Goal: Task Accomplishment & Management: Complete application form

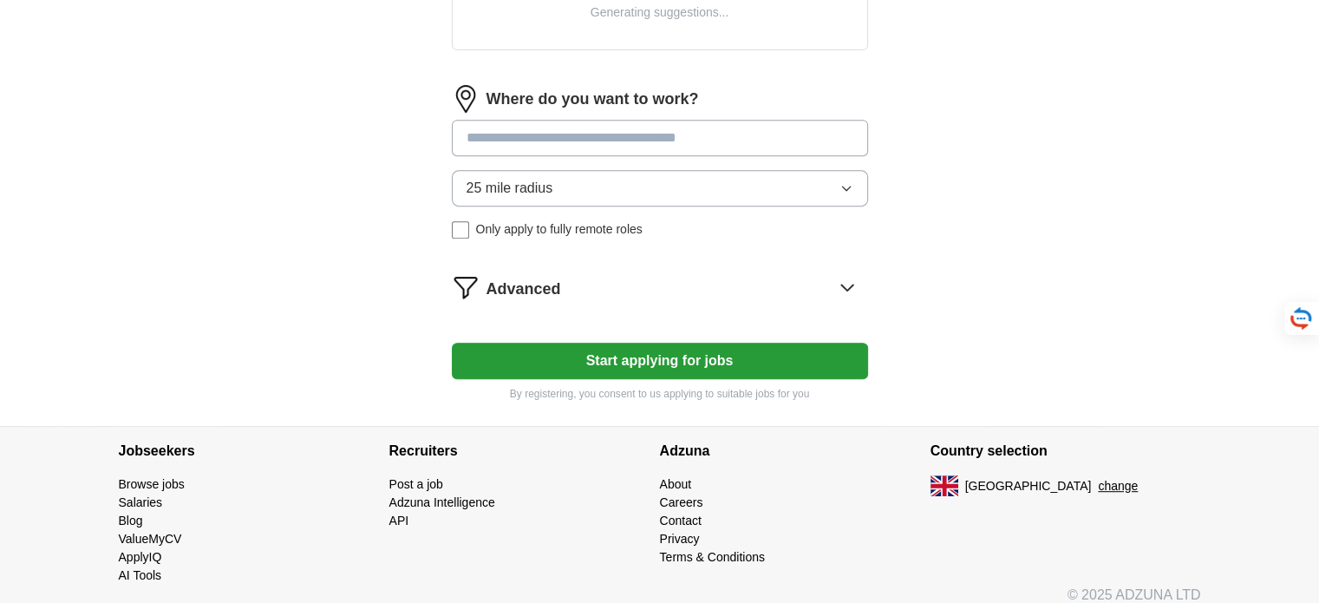
scroll to position [765, 0]
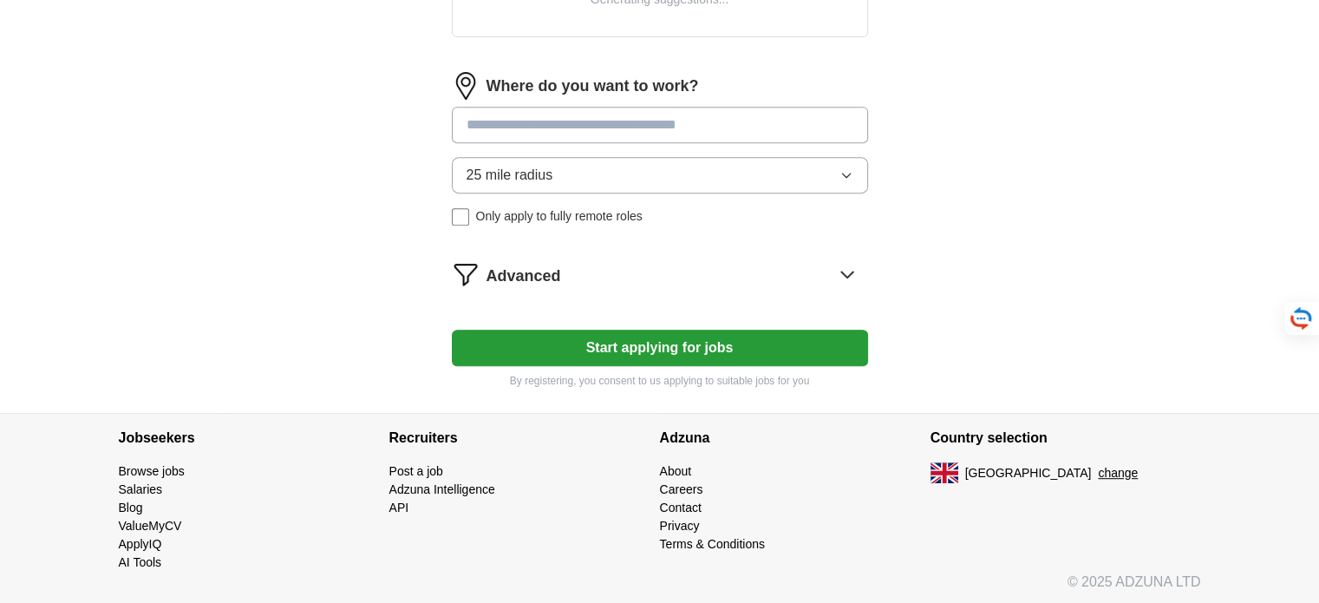
click at [841, 173] on icon "button" at bounding box center [846, 175] width 14 height 14
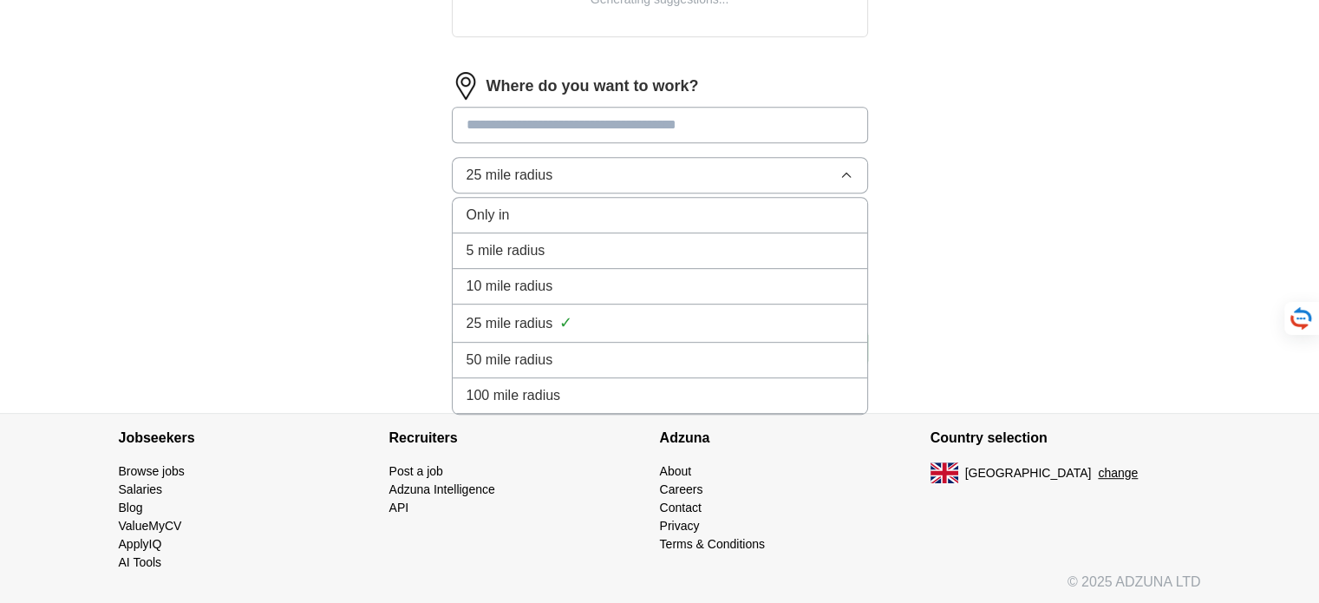
click at [659, 252] on div "5 mile radius" at bounding box center [660, 250] width 387 height 21
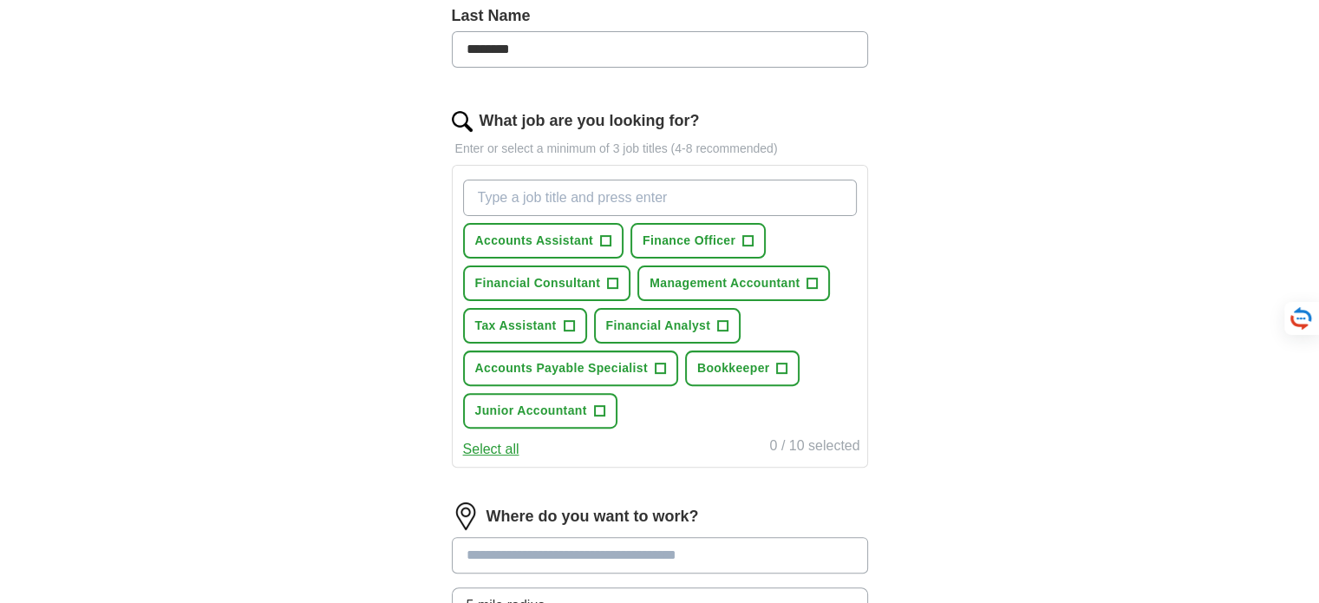
scroll to position [418, 0]
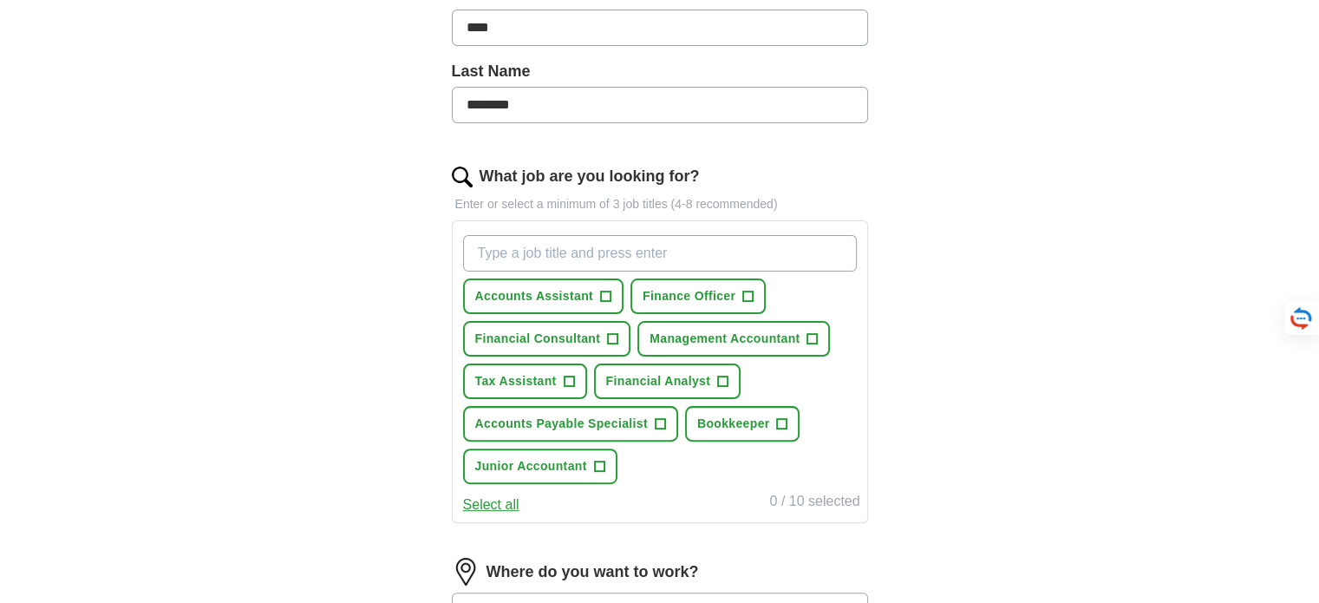
click at [506, 502] on button "Select all" at bounding box center [491, 504] width 56 height 21
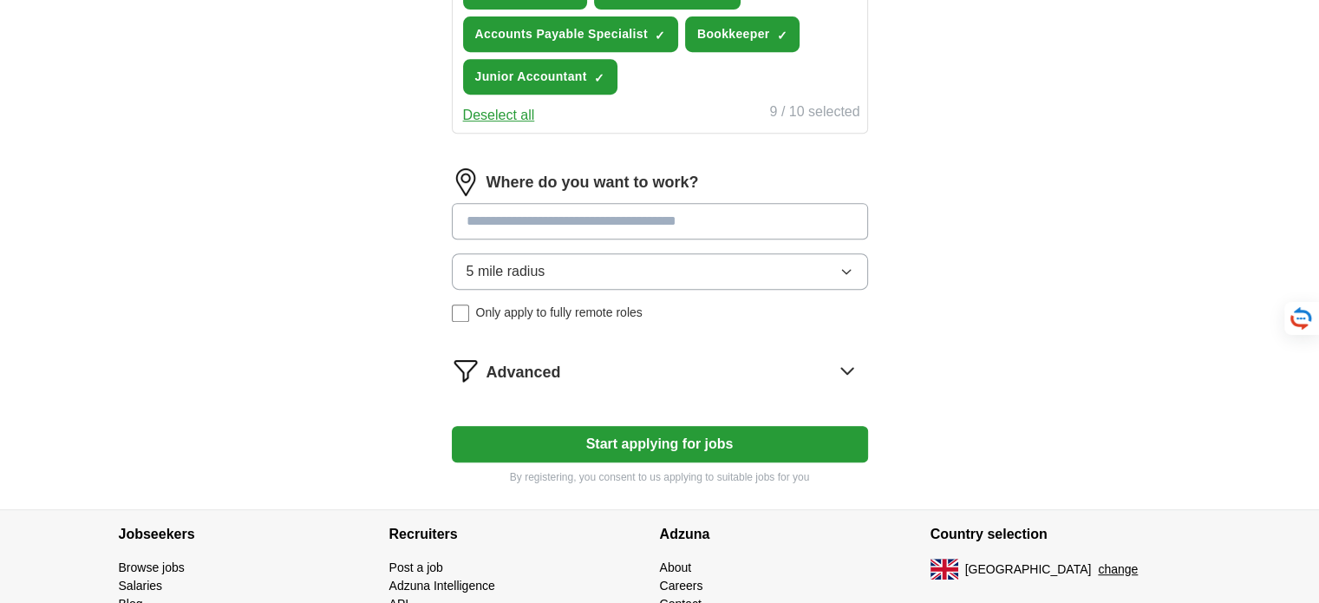
scroll to position [900, 0]
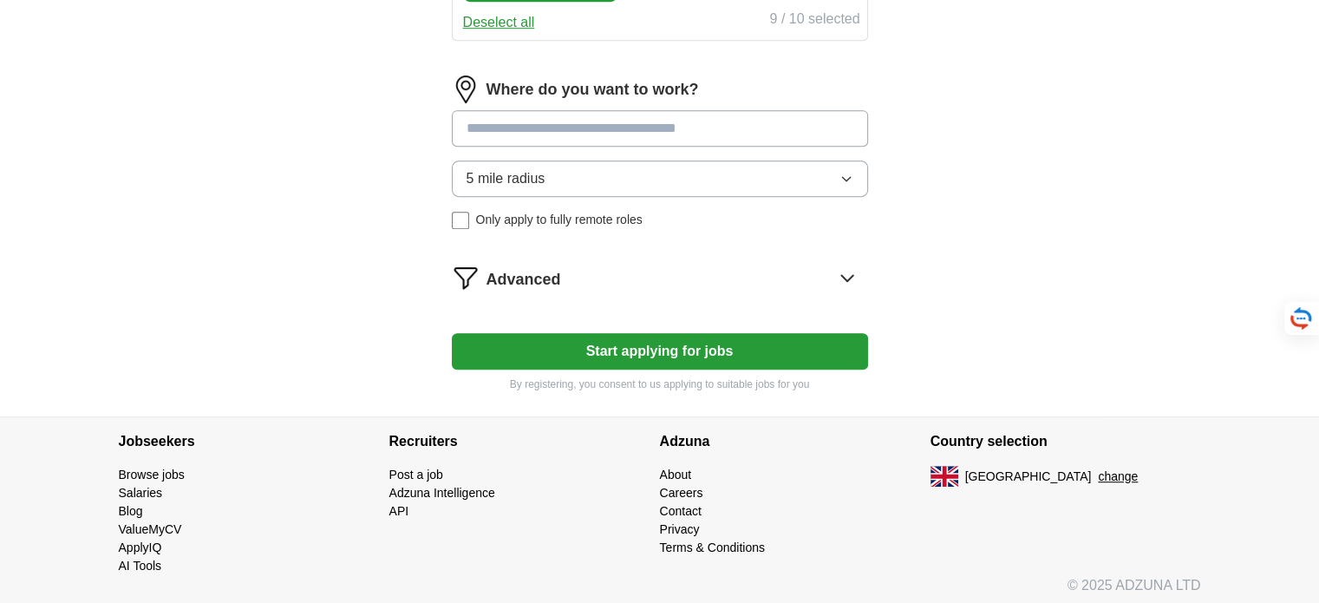
click at [806, 269] on div "Advanced" at bounding box center [677, 278] width 382 height 28
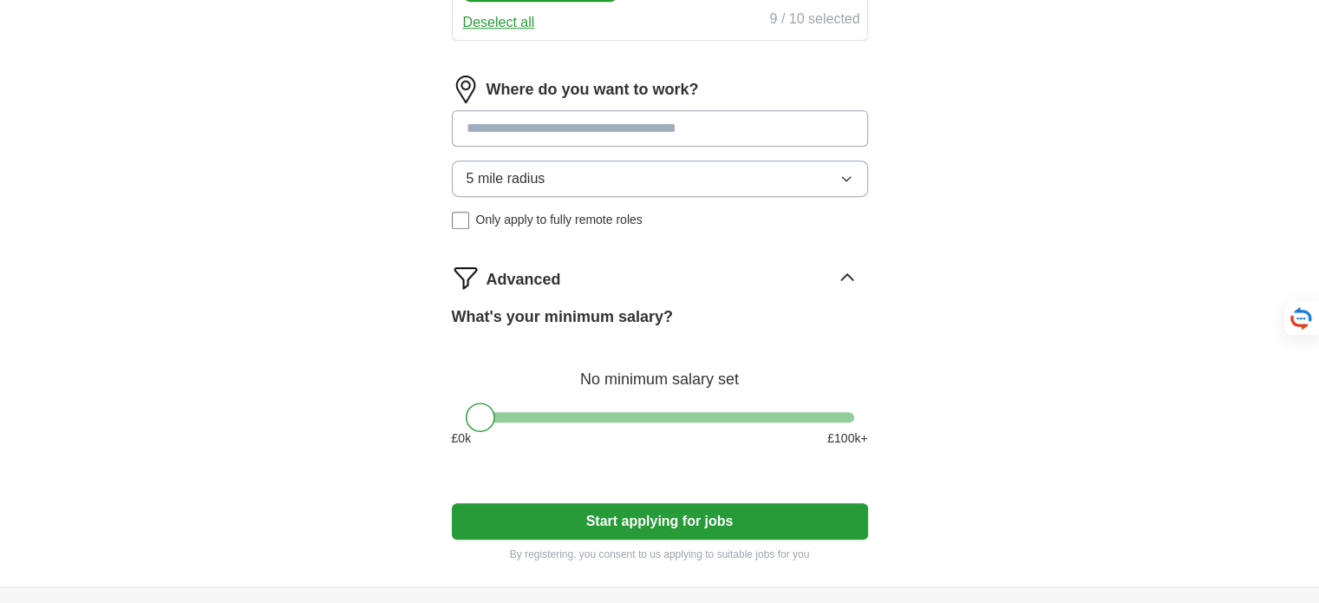
click at [806, 269] on div "Advanced" at bounding box center [677, 278] width 382 height 28
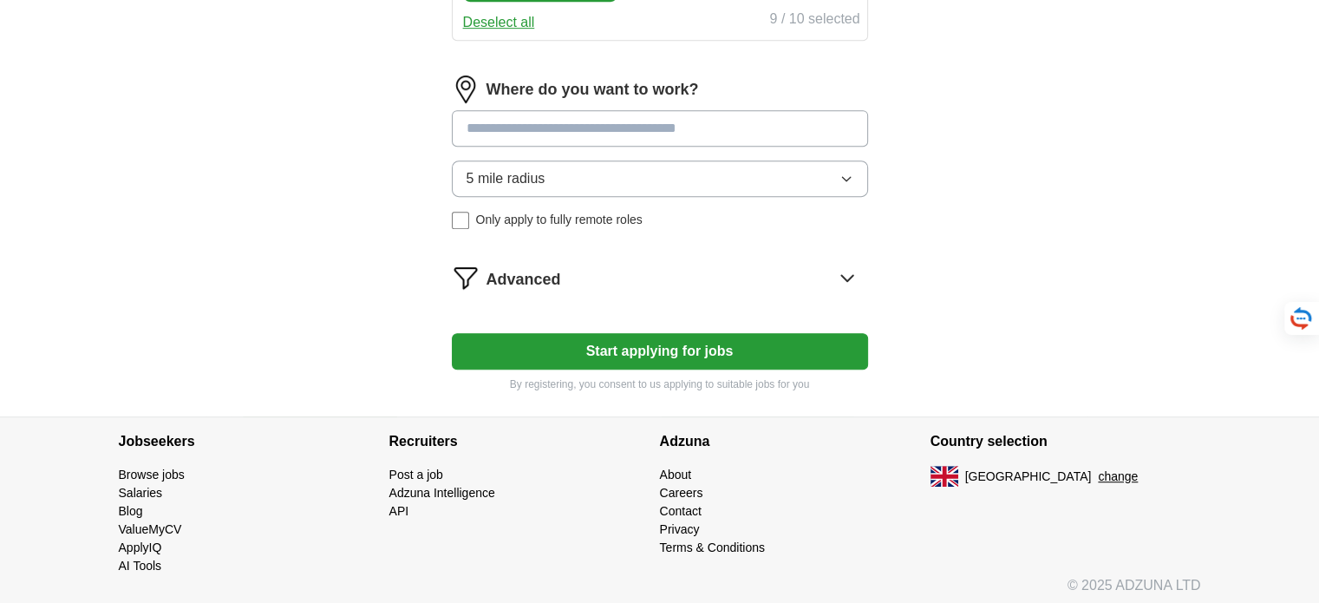
click at [646, 339] on button "Start applying for jobs" at bounding box center [660, 351] width 416 height 36
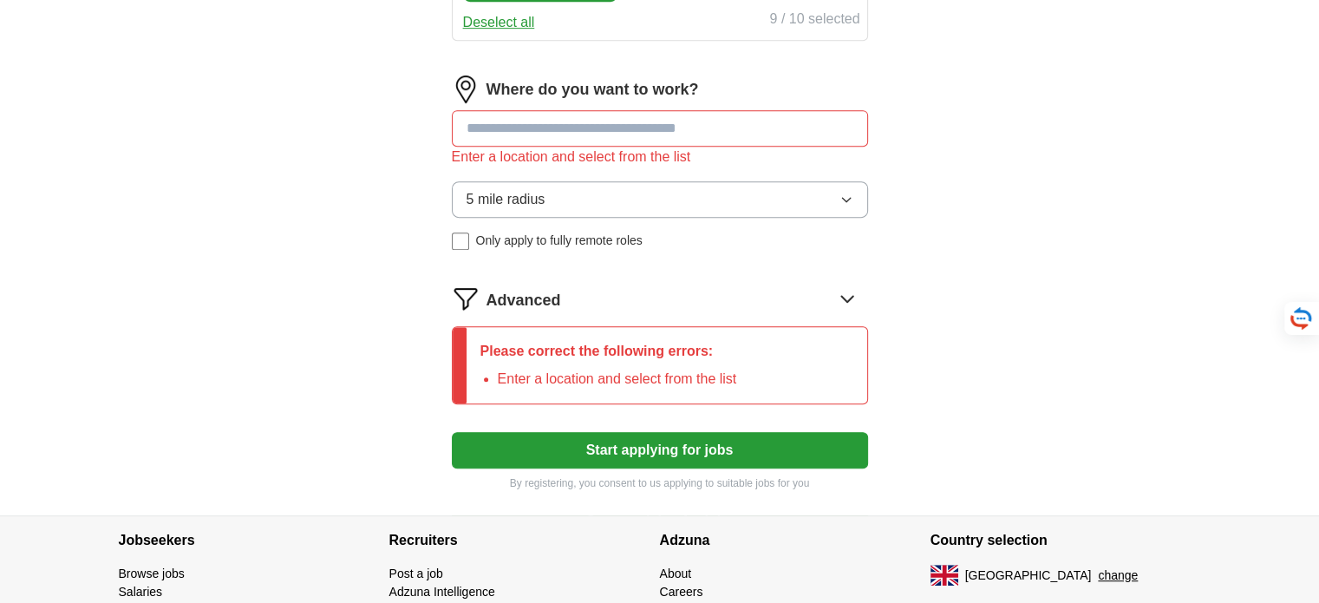
click at [805, 290] on div "Advanced" at bounding box center [677, 298] width 382 height 28
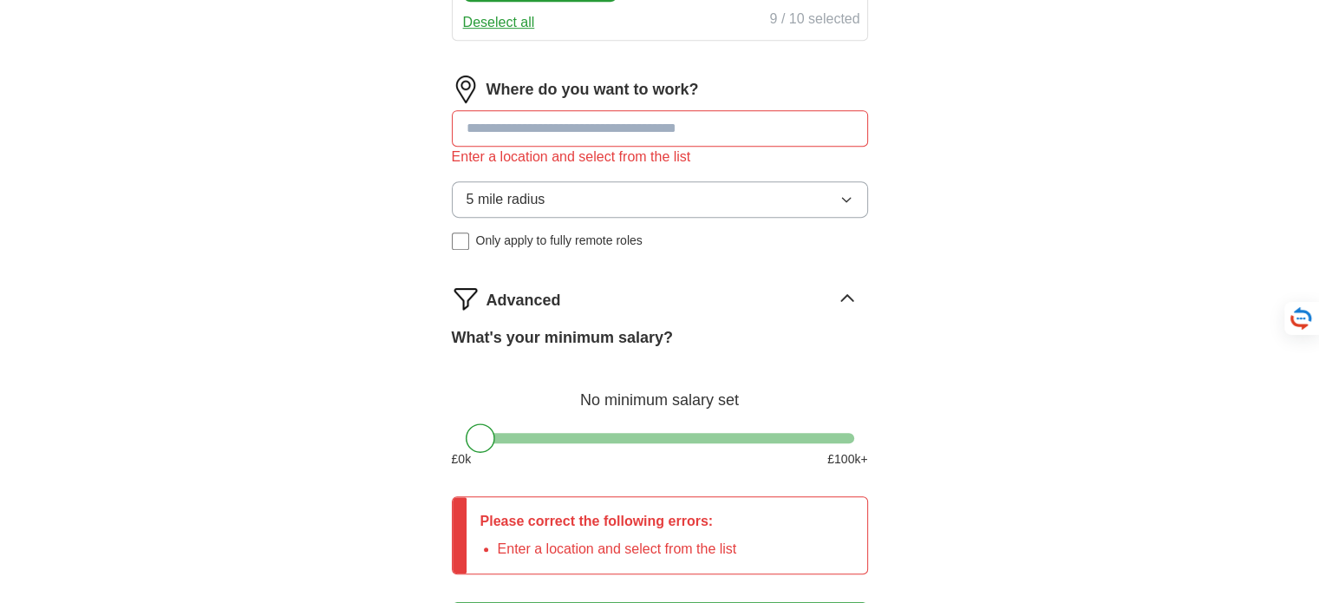
click at [705, 121] on input at bounding box center [660, 128] width 416 height 36
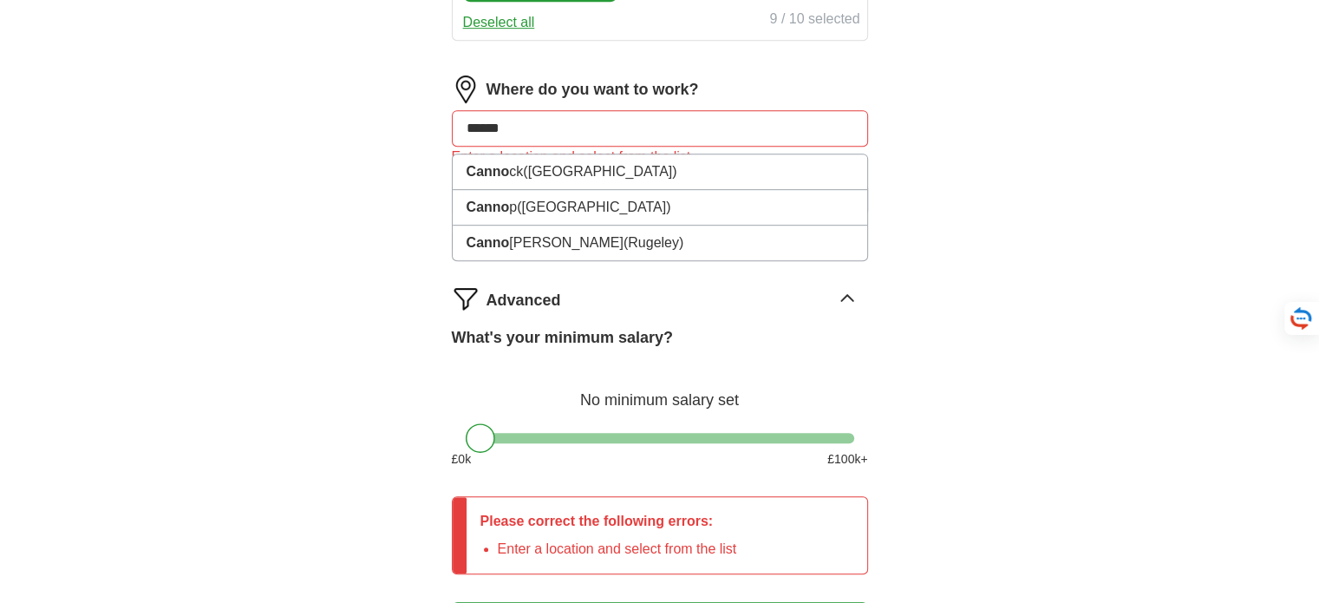
type input "*******"
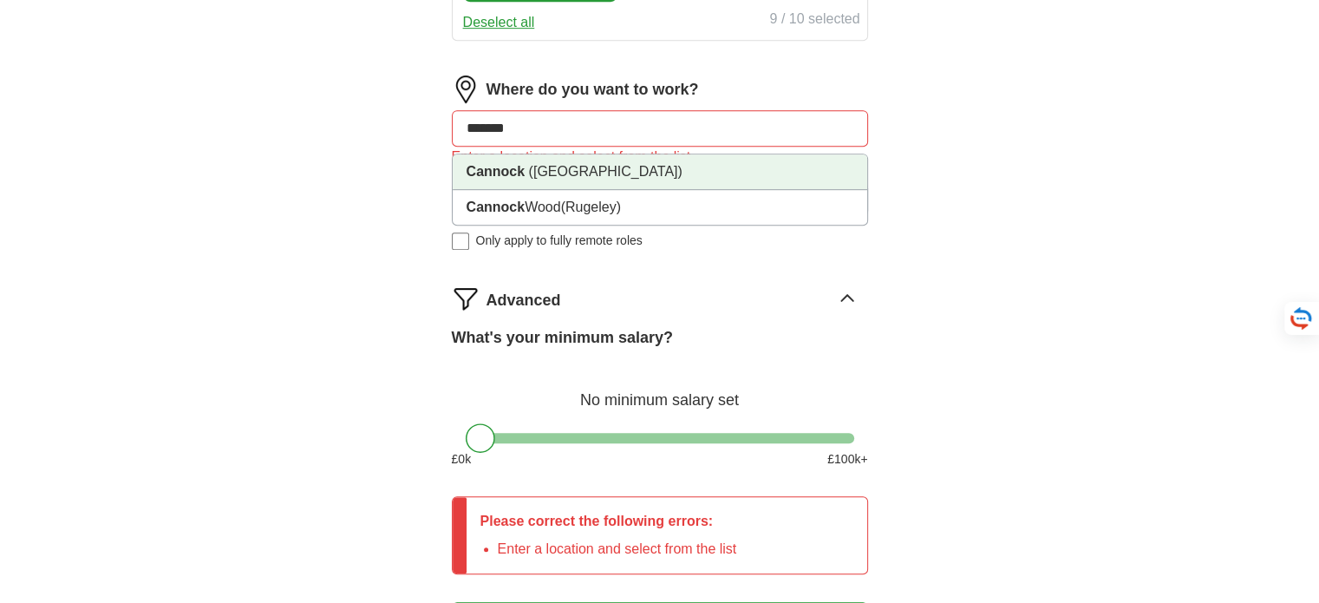
click at [637, 163] on li "Cannock ([GEOGRAPHIC_DATA])" at bounding box center [660, 172] width 415 height 36
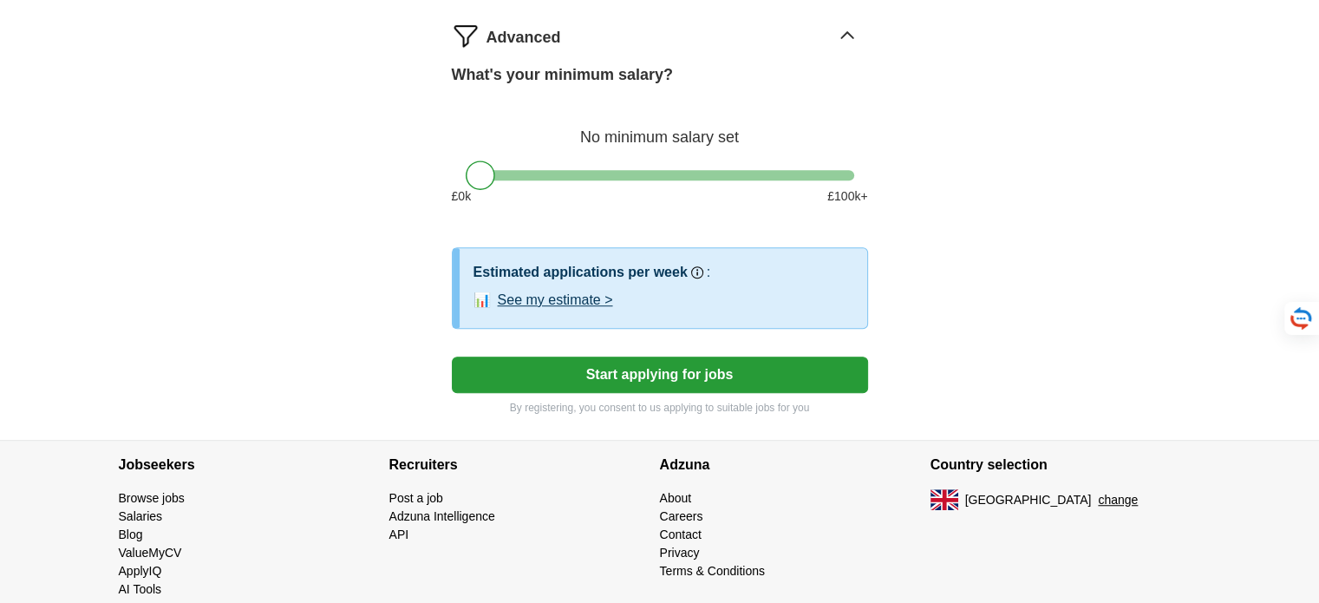
scroll to position [1179, 0]
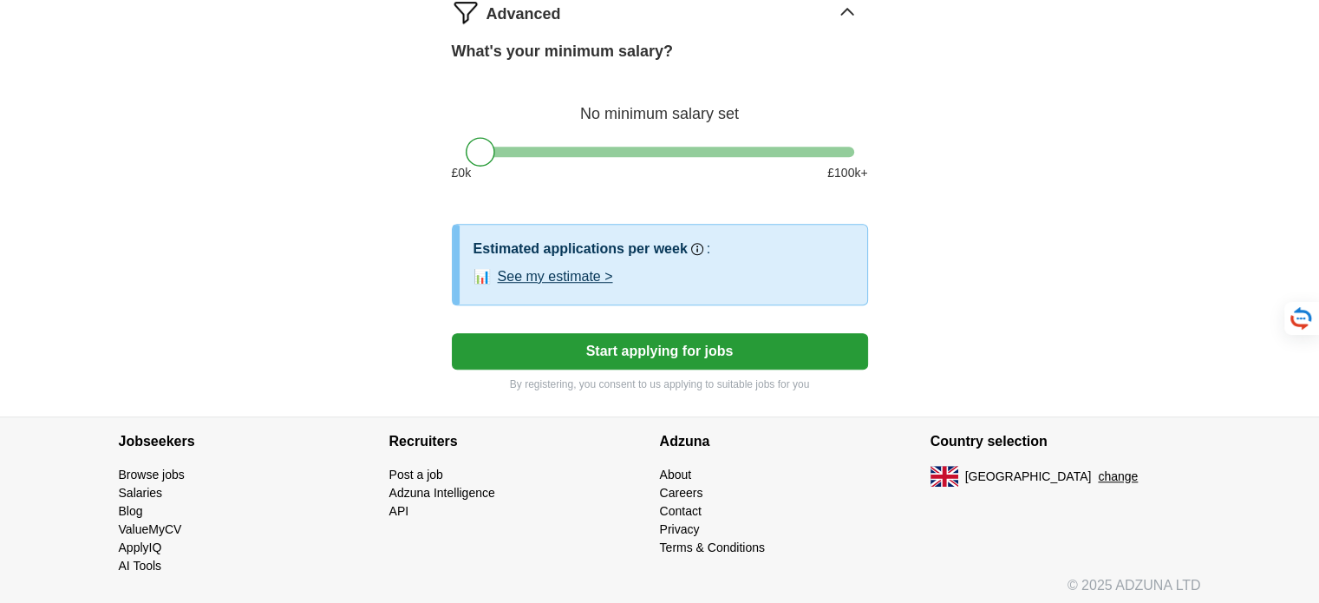
click at [578, 268] on button "See my estimate >" at bounding box center [555, 276] width 115 height 21
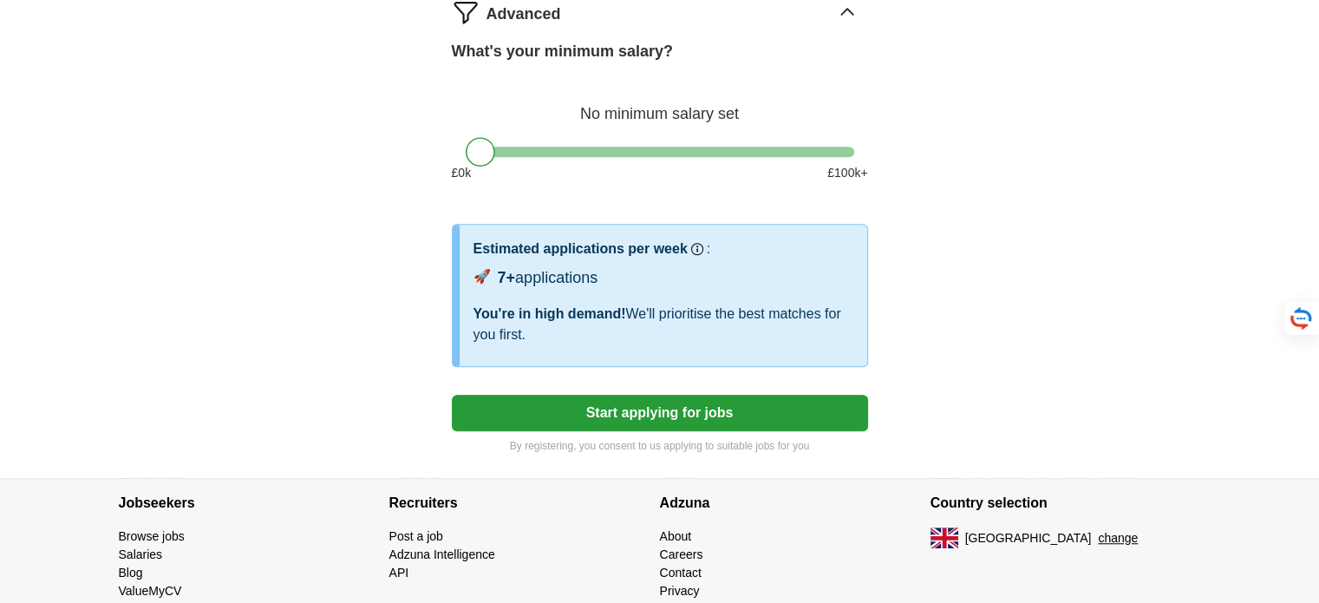
drag, startPoint x: 476, startPoint y: 308, endPoint x: 537, endPoint y: 323, distance: 62.5
click at [537, 323] on div "You're in high demand! We'll prioritise the best matches for you first." at bounding box center [663, 325] width 380 height 42
copy div "You're in high demand! We'll prioritise the best matches for you first."
click at [709, 408] on button "Start applying for jobs" at bounding box center [660, 413] width 416 height 36
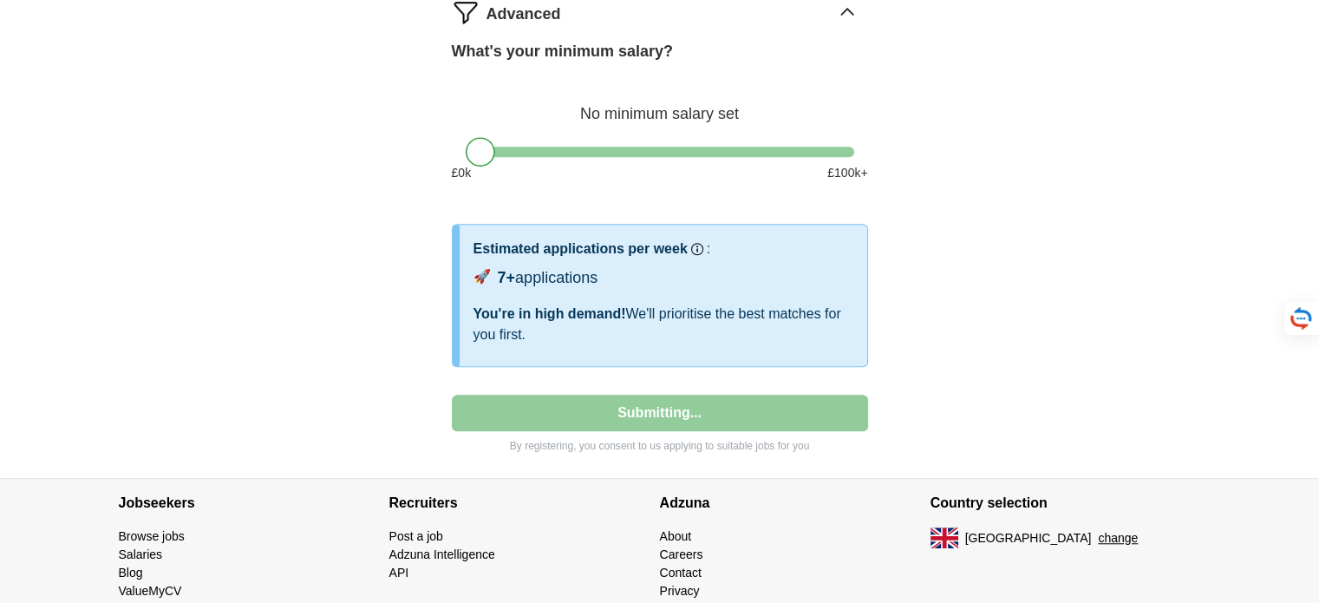
select select "**"
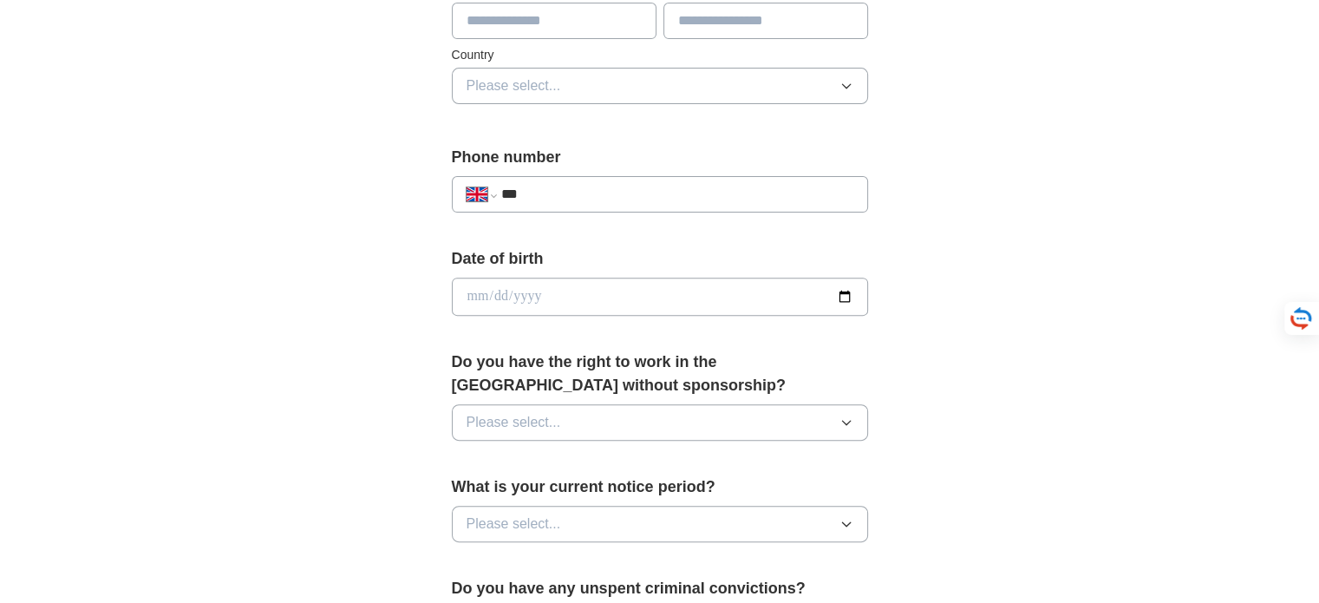
scroll to position [326, 0]
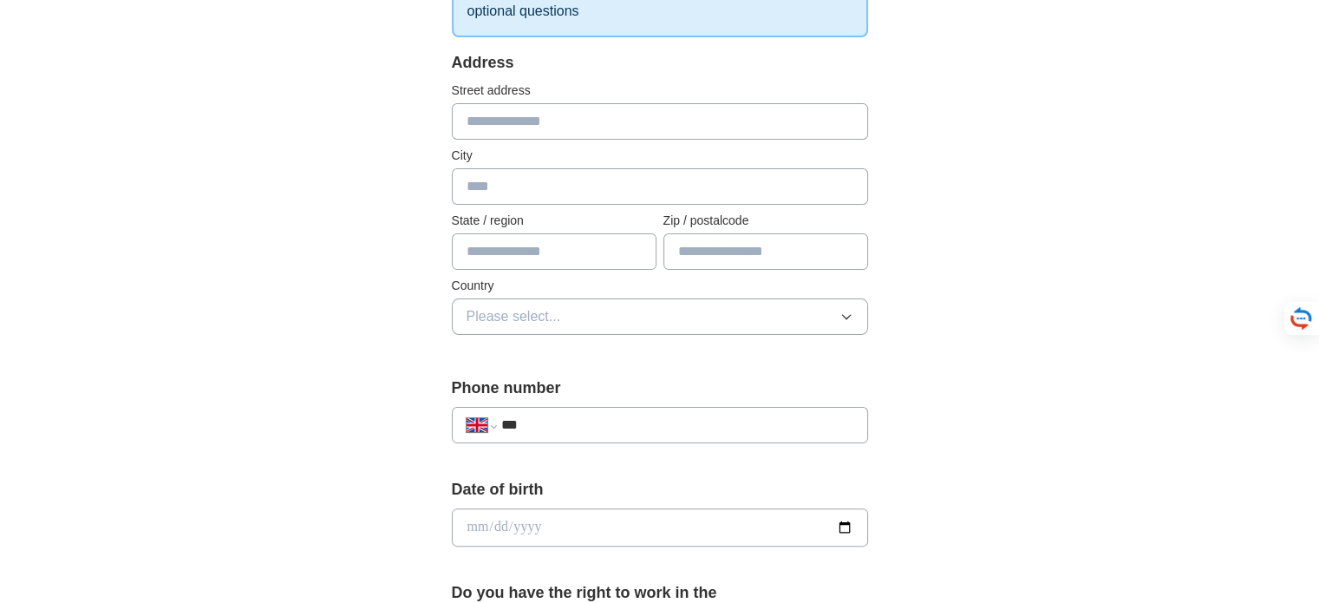
click at [492, 190] on input "text" at bounding box center [660, 186] width 416 height 36
type input "*******"
click at [790, 245] on input "text" at bounding box center [765, 251] width 205 height 36
type input "********"
click at [535, 252] on input "text" at bounding box center [554, 251] width 205 height 36
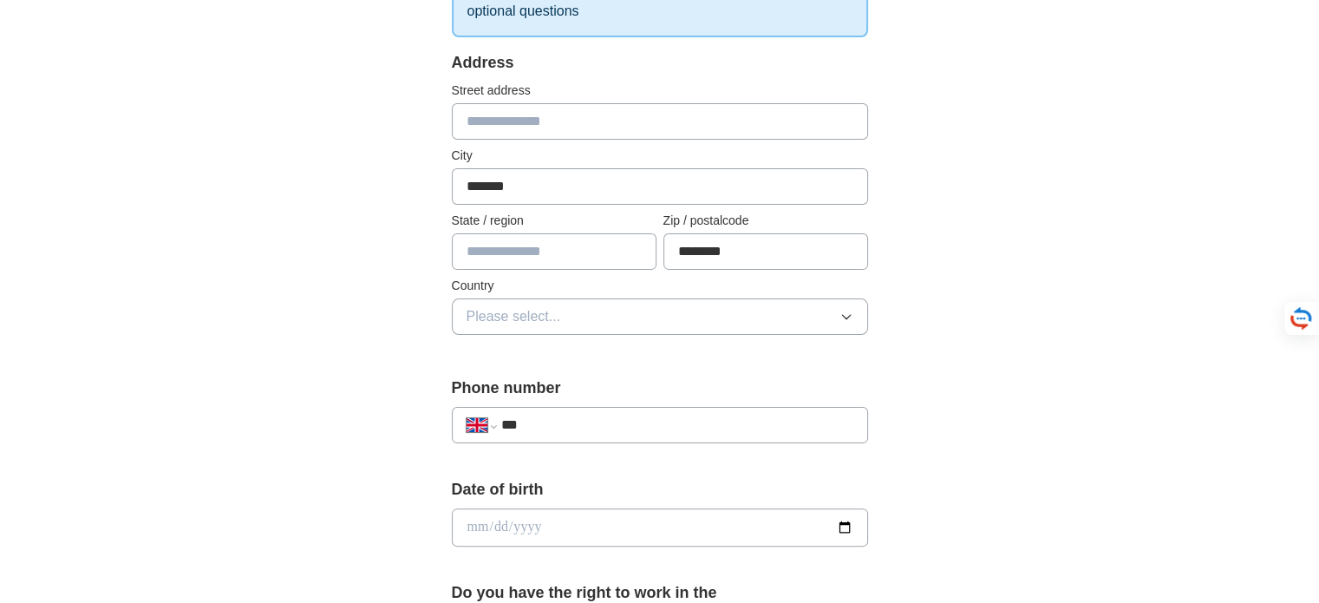
click at [536, 309] on span "Please select..." at bounding box center [514, 316] width 95 height 21
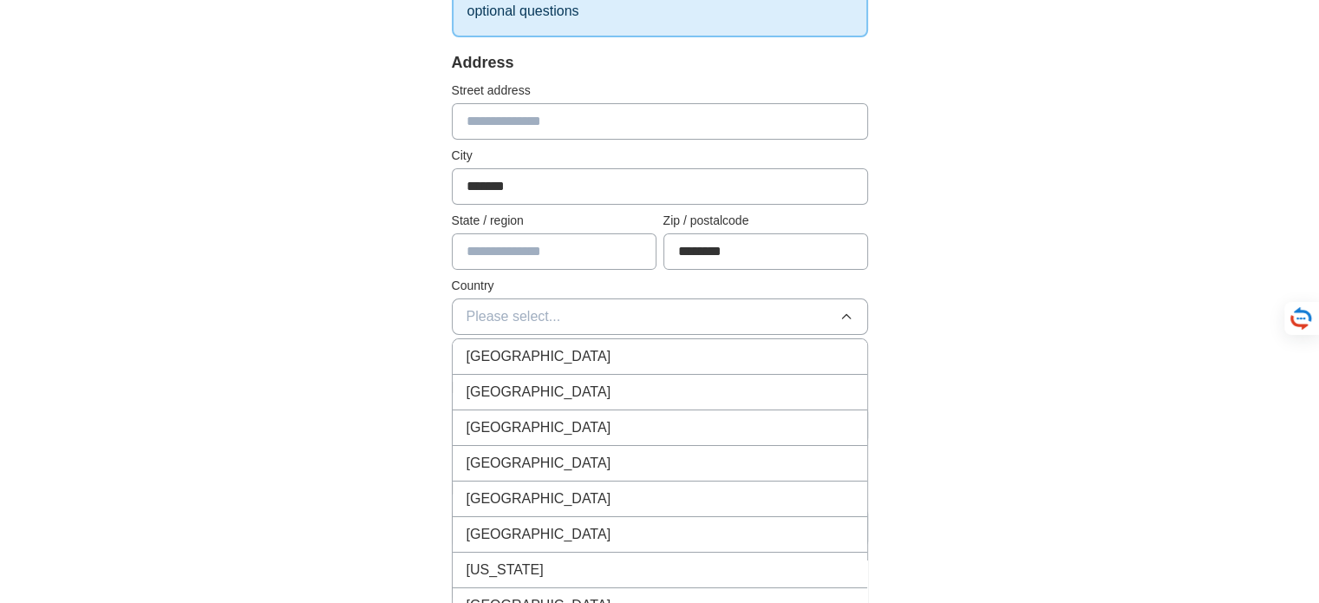
click at [540, 351] on span "[GEOGRAPHIC_DATA]" at bounding box center [539, 356] width 145 height 21
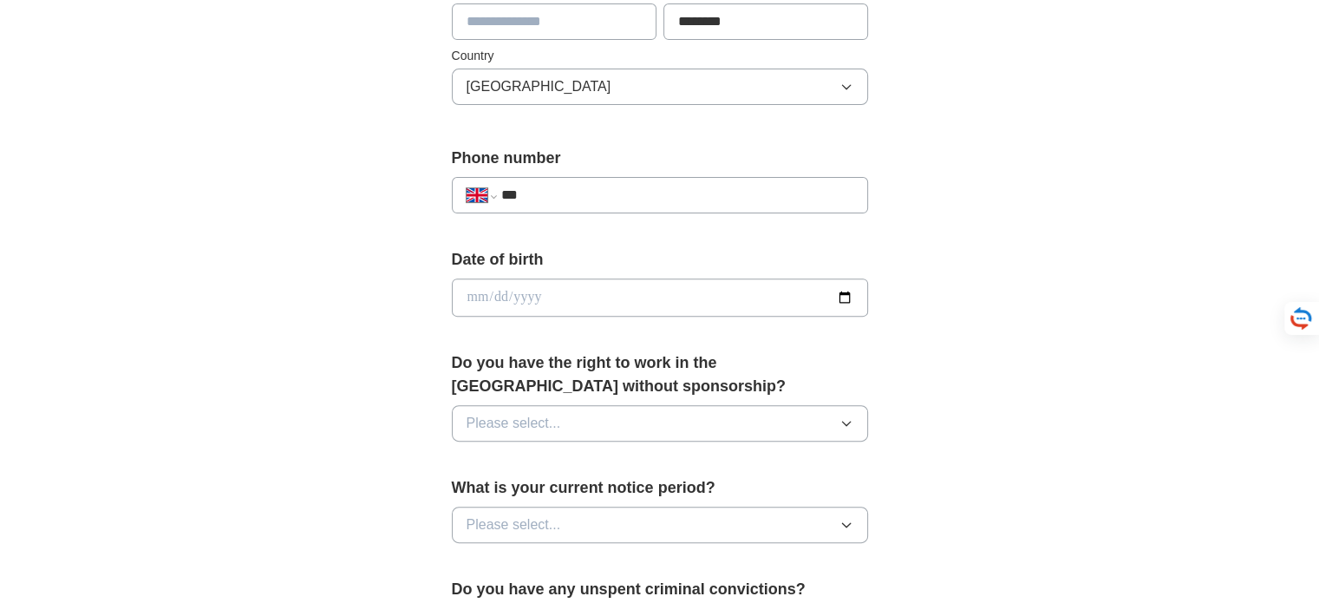
scroll to position [586, 0]
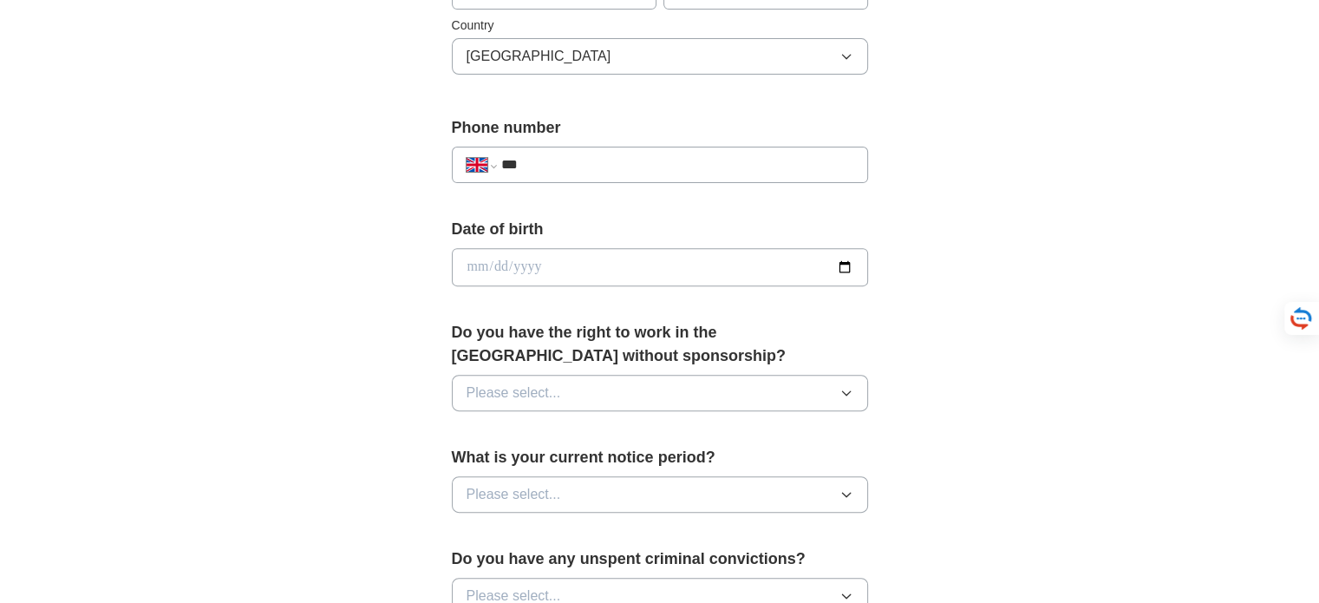
click at [573, 163] on input "***" at bounding box center [676, 164] width 352 height 21
click at [604, 264] on input "date" at bounding box center [660, 267] width 416 height 38
type input "**********"
click at [624, 162] on input "***" at bounding box center [676, 164] width 352 height 21
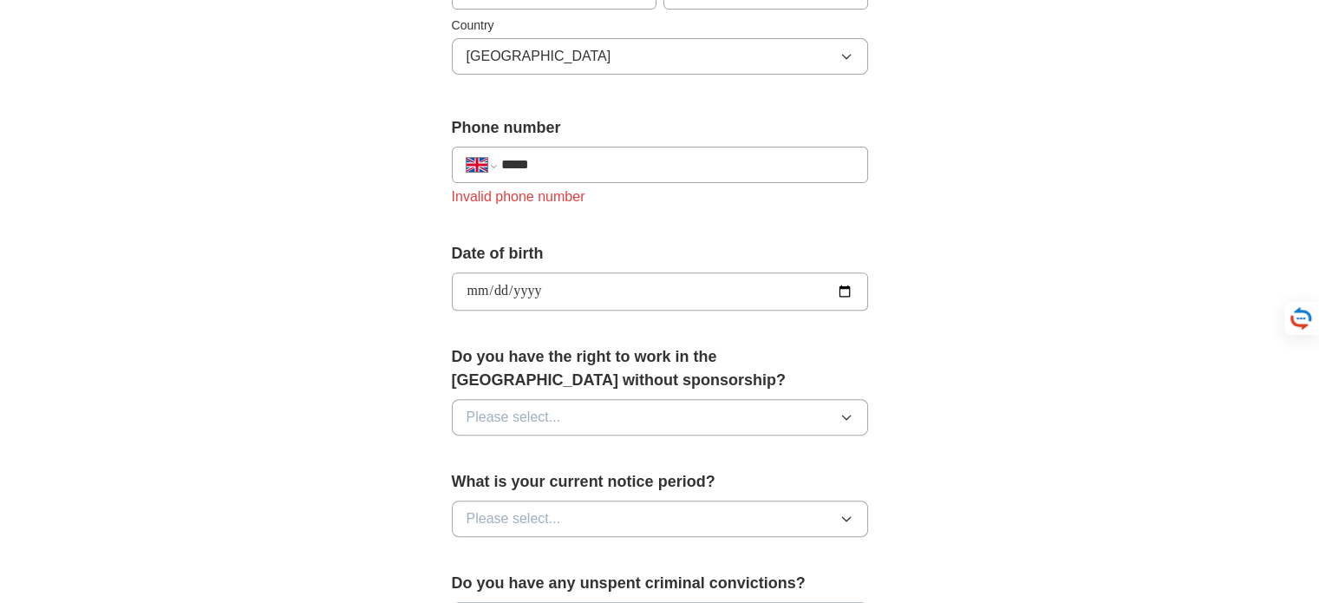
type input "***"
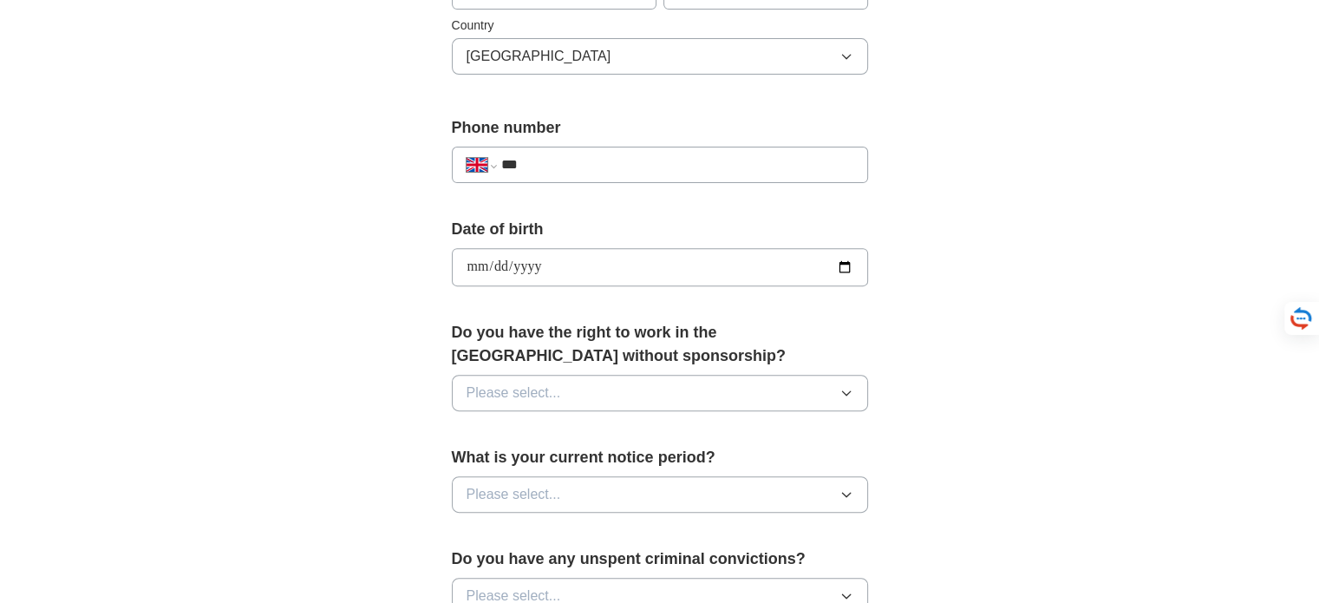
click at [843, 386] on icon "button" at bounding box center [846, 393] width 14 height 14
click at [676, 433] on div "Yes" at bounding box center [660, 432] width 387 height 21
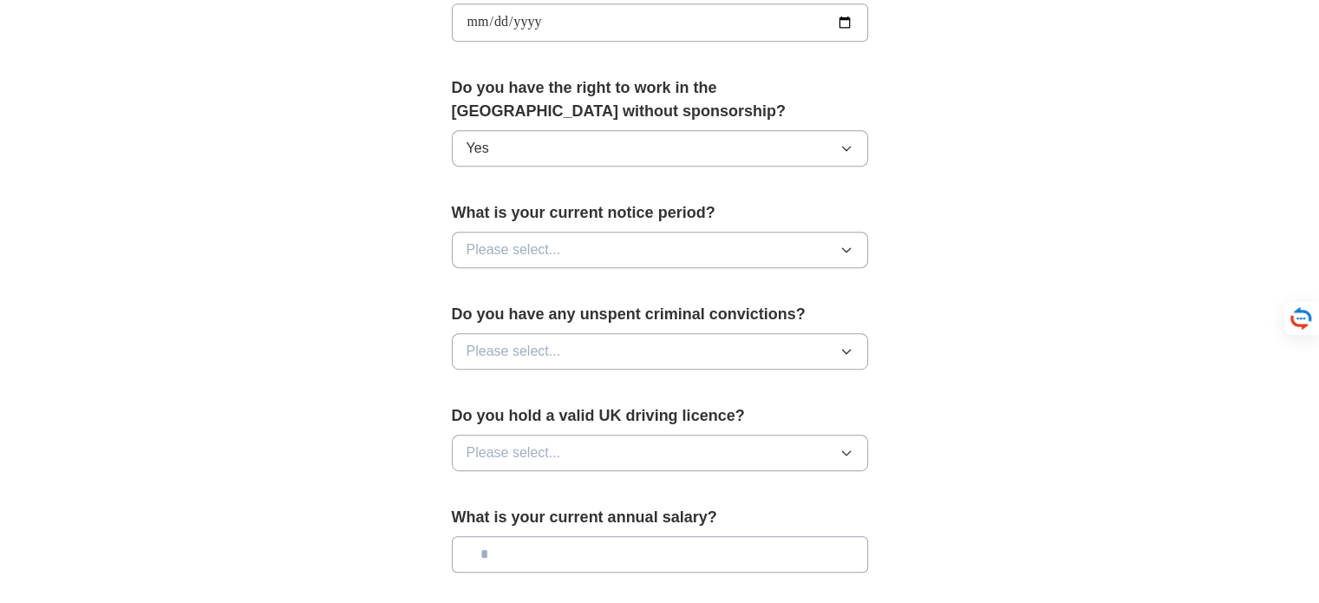
scroll to position [933, 0]
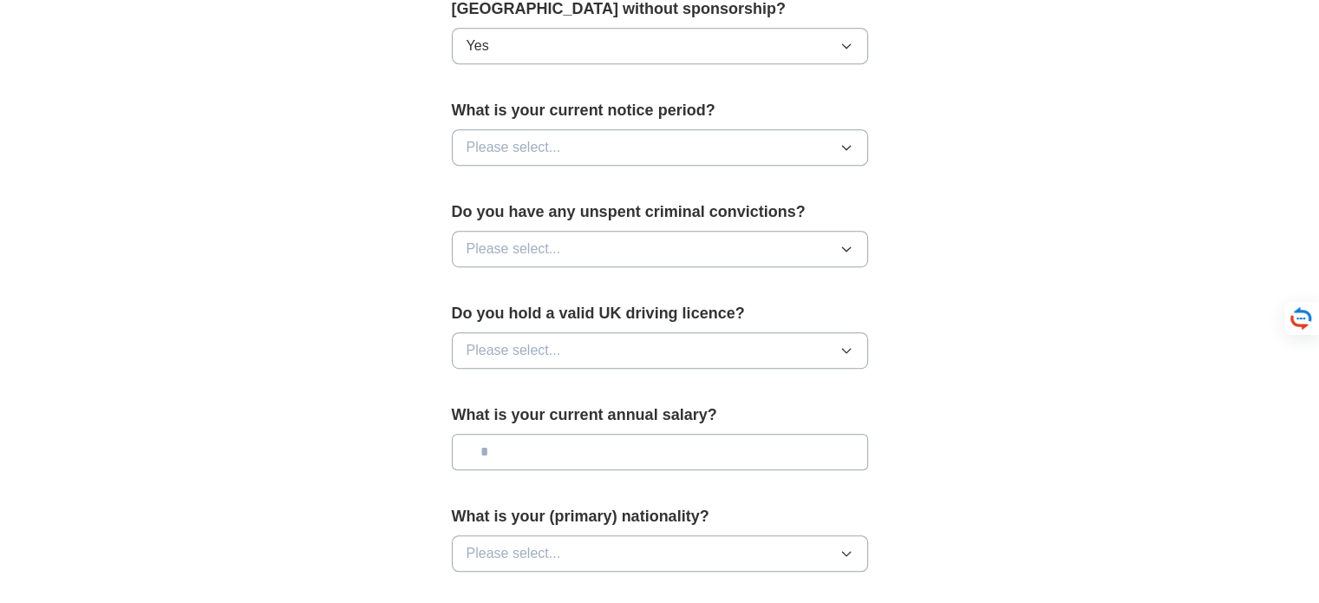
click at [641, 129] on button "Please select..." at bounding box center [660, 147] width 416 height 36
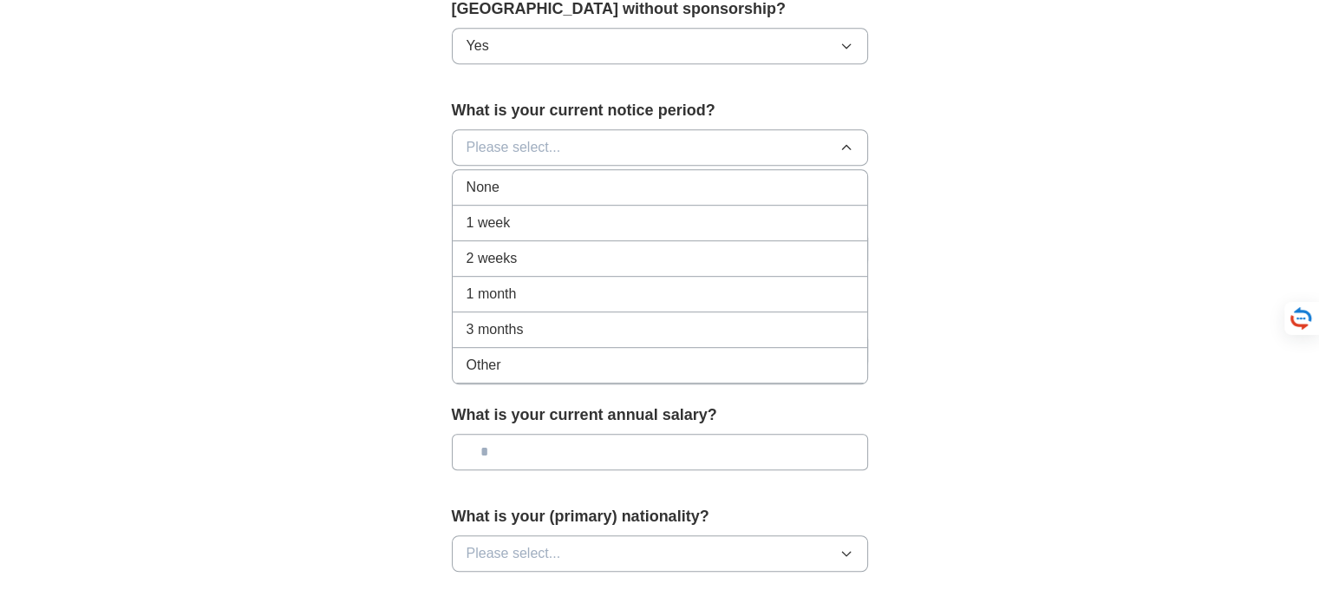
click at [588, 187] on div "None" at bounding box center [660, 187] width 387 height 21
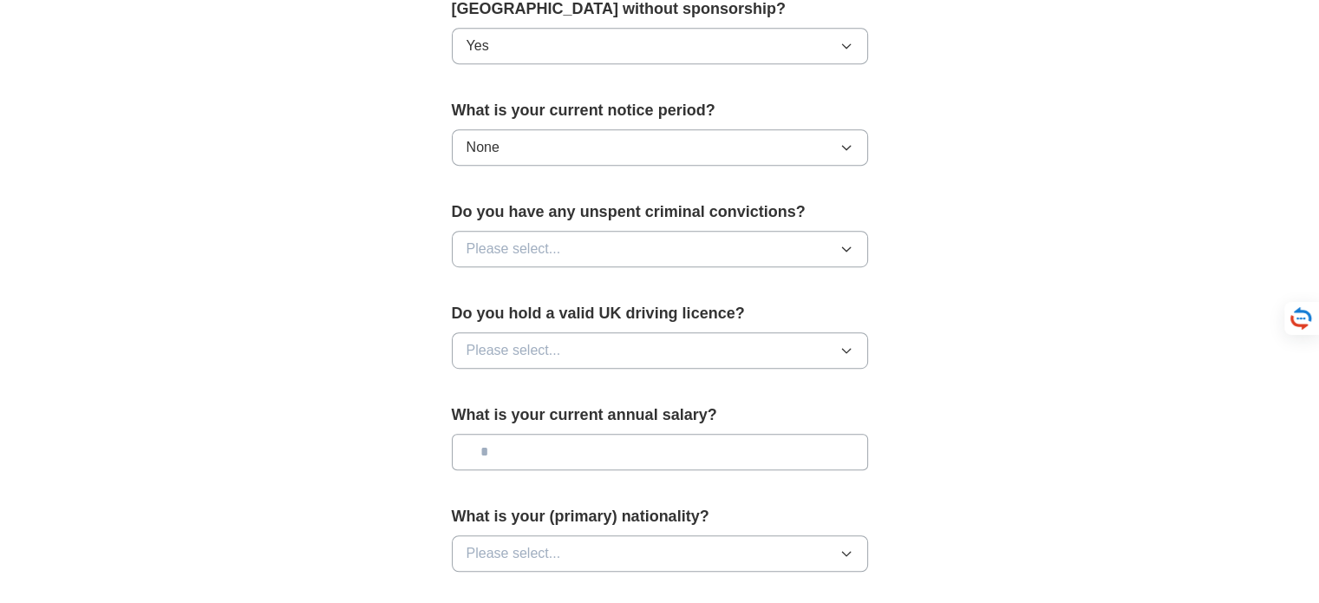
click at [624, 246] on button "Please select..." at bounding box center [660, 249] width 416 height 36
click at [593, 317] on div "No" at bounding box center [660, 324] width 387 height 21
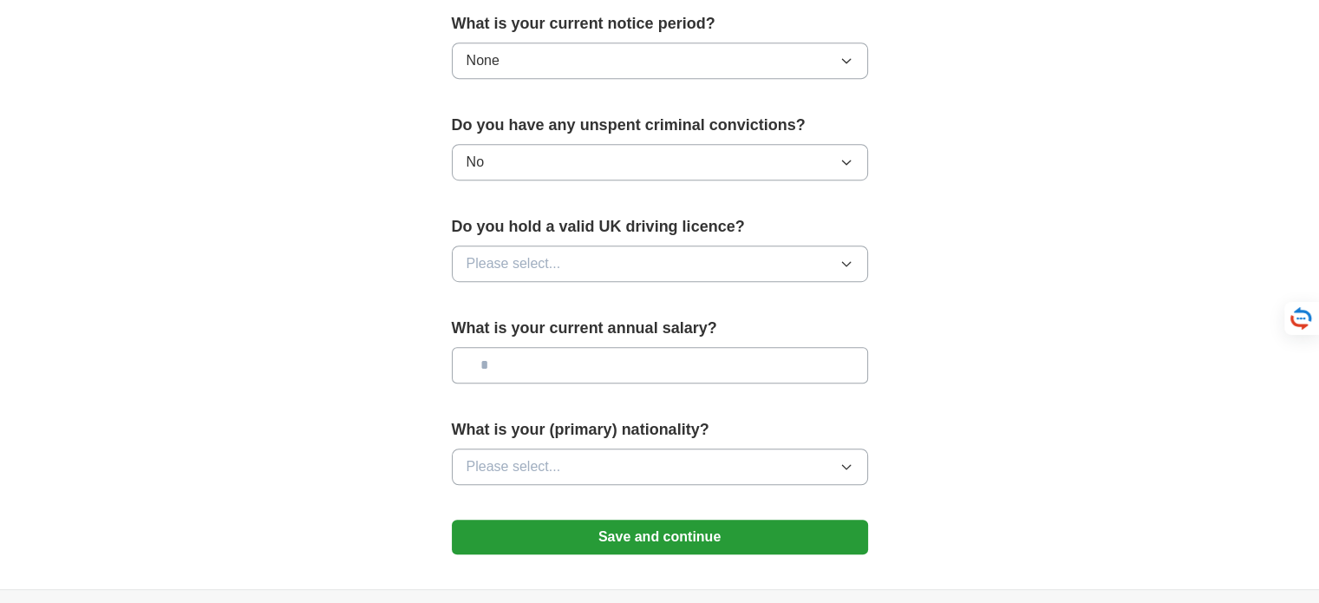
click at [663, 252] on button "Please select..." at bounding box center [660, 263] width 416 height 36
click at [623, 298] on div "Yes" at bounding box center [660, 303] width 387 height 21
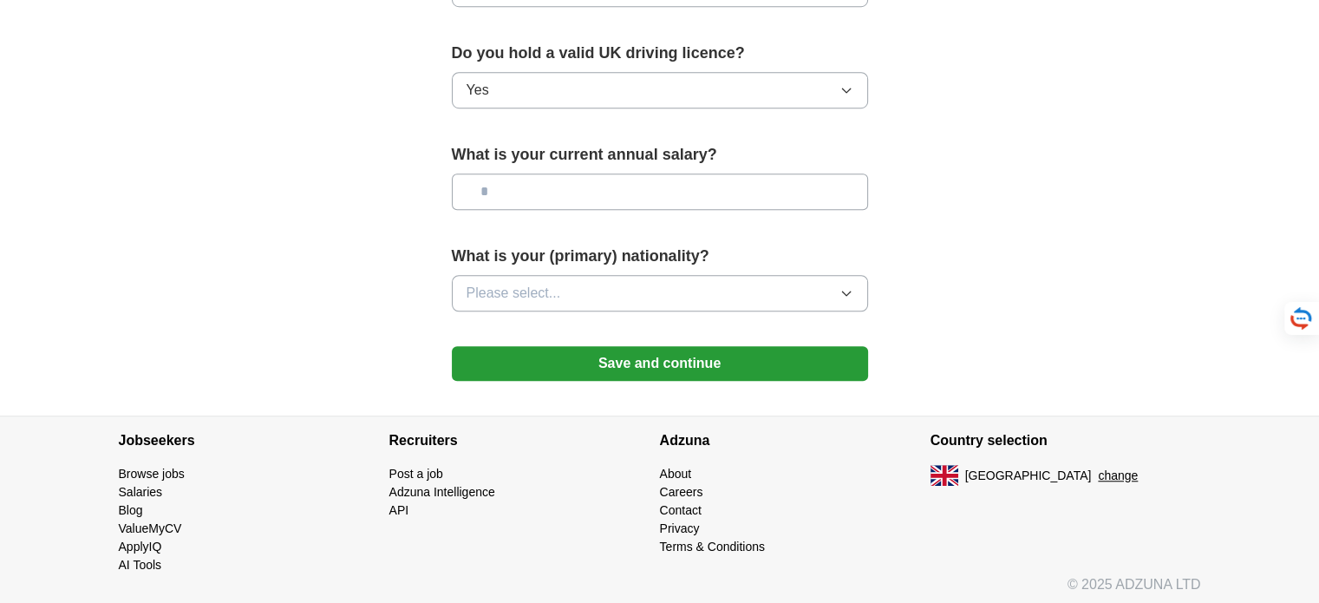
scroll to position [1193, 0]
click at [704, 190] on input "text" at bounding box center [660, 191] width 416 height 36
type input "*******"
click at [769, 280] on button "Please select..." at bounding box center [660, 293] width 416 height 36
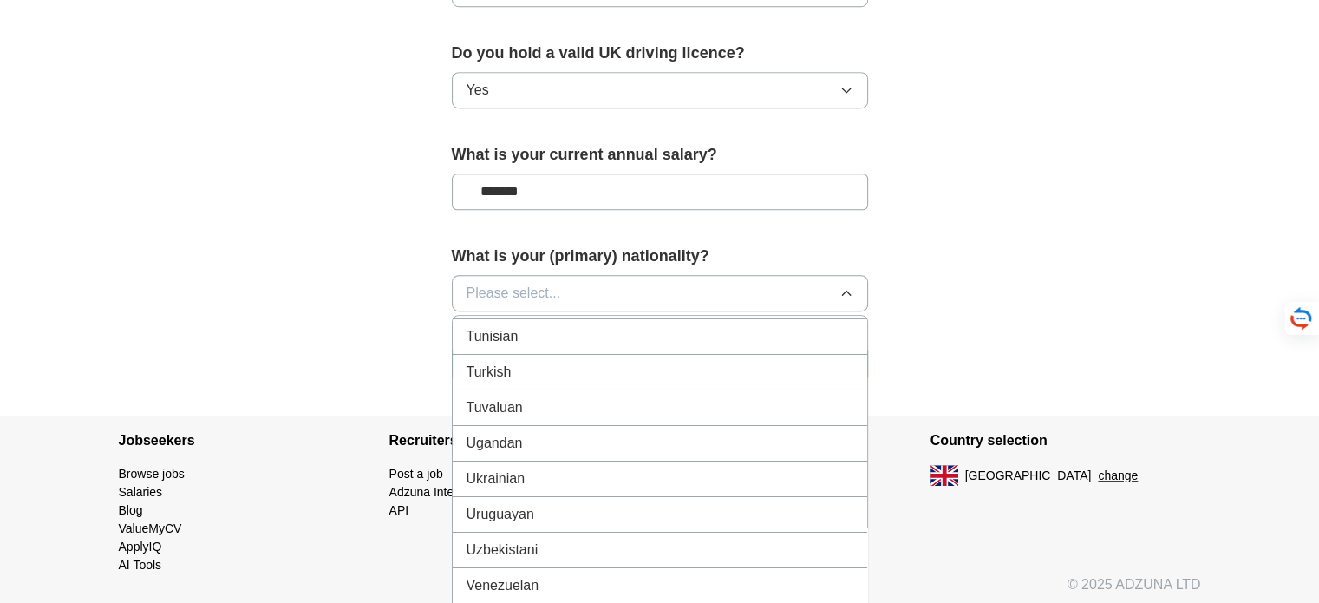
scroll to position [6441, 0]
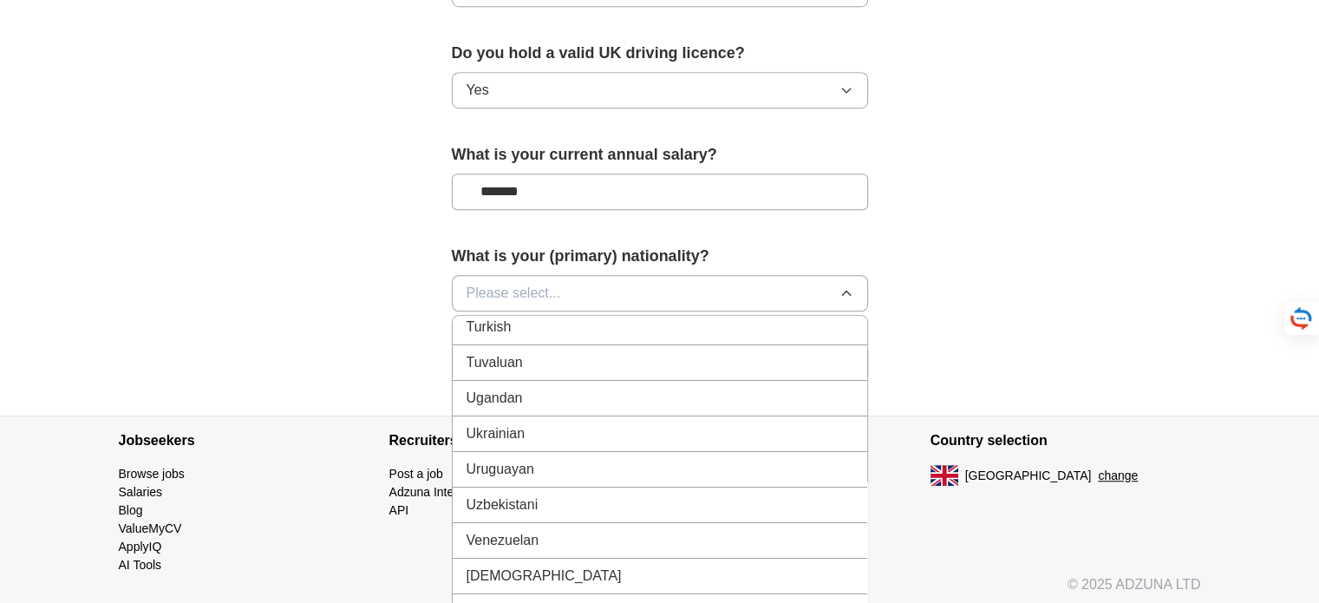
click at [547, 423] on div "Ukrainian" at bounding box center [660, 433] width 387 height 21
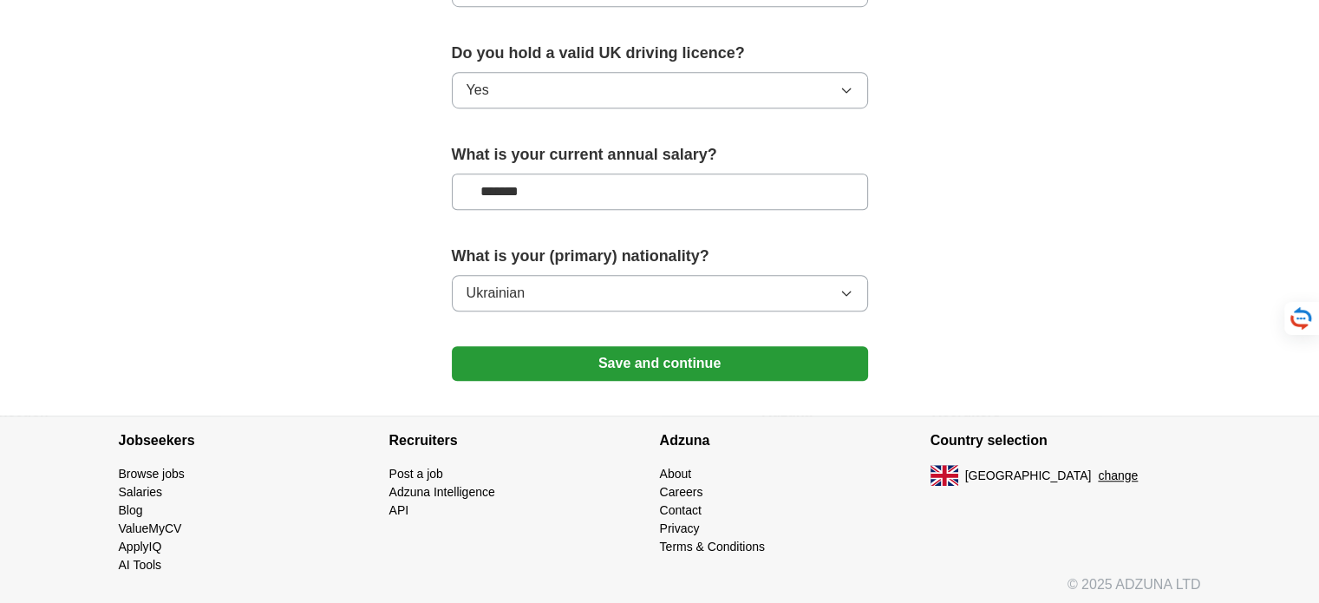
click at [688, 351] on button "Save and continue" at bounding box center [660, 363] width 416 height 35
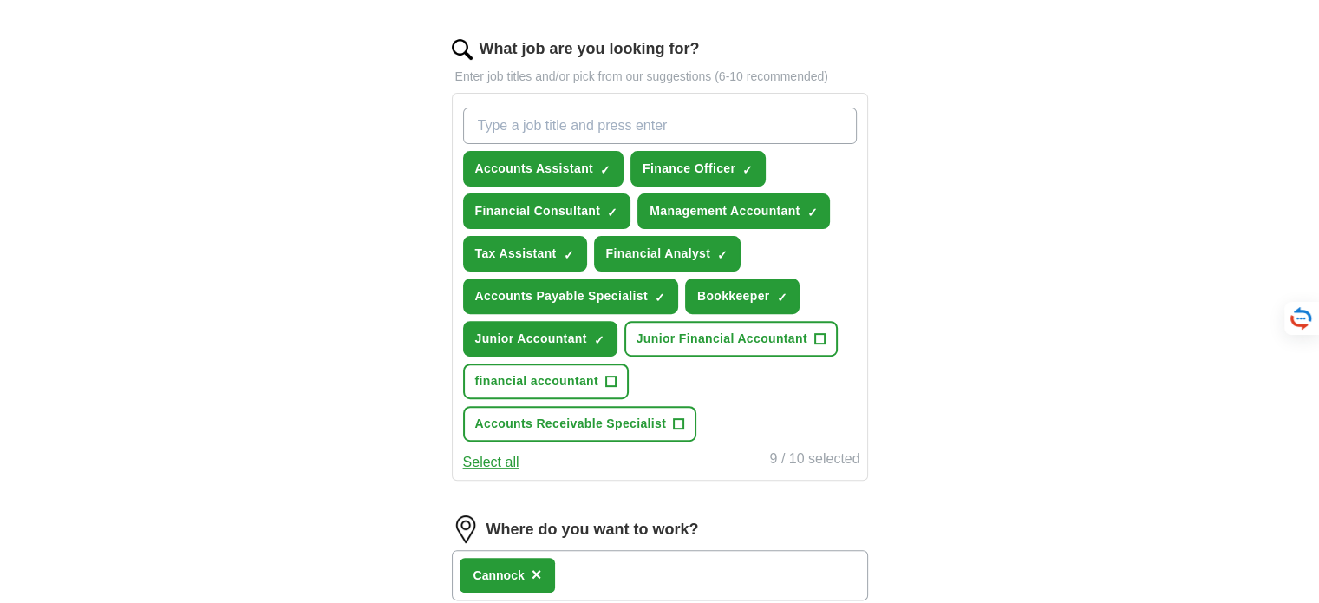
scroll to position [520, 0]
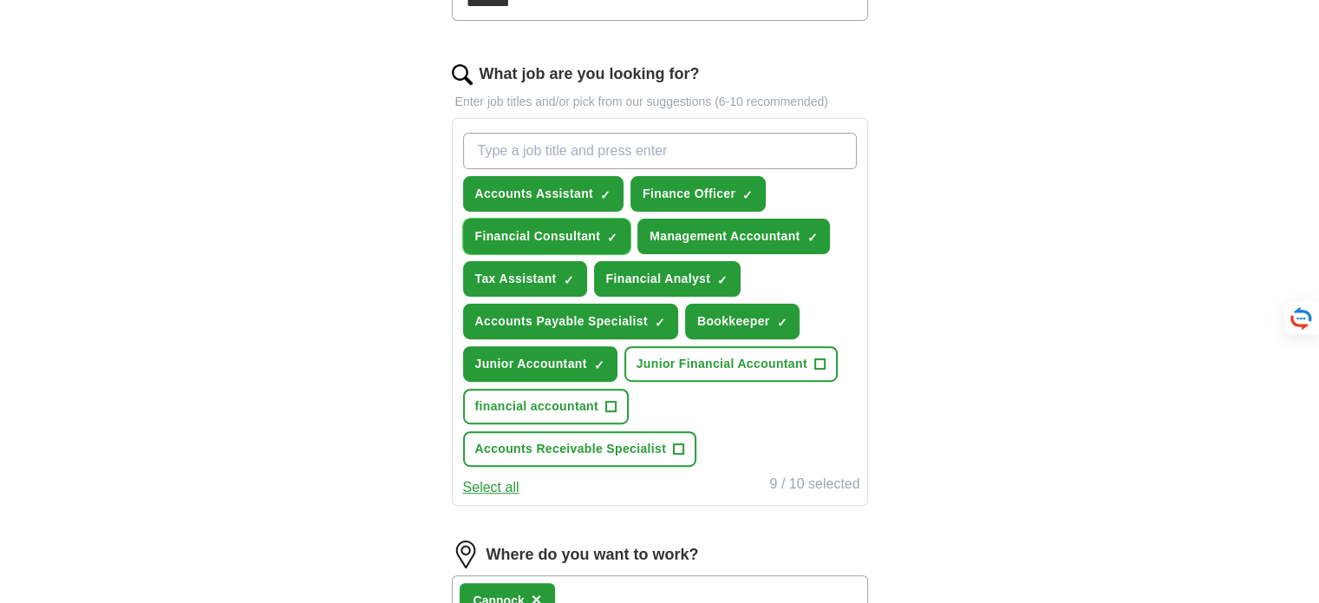
click at [0, 0] on span "×" at bounding box center [0, 0] width 0 height 0
click at [816, 357] on span "+" at bounding box center [819, 364] width 10 height 14
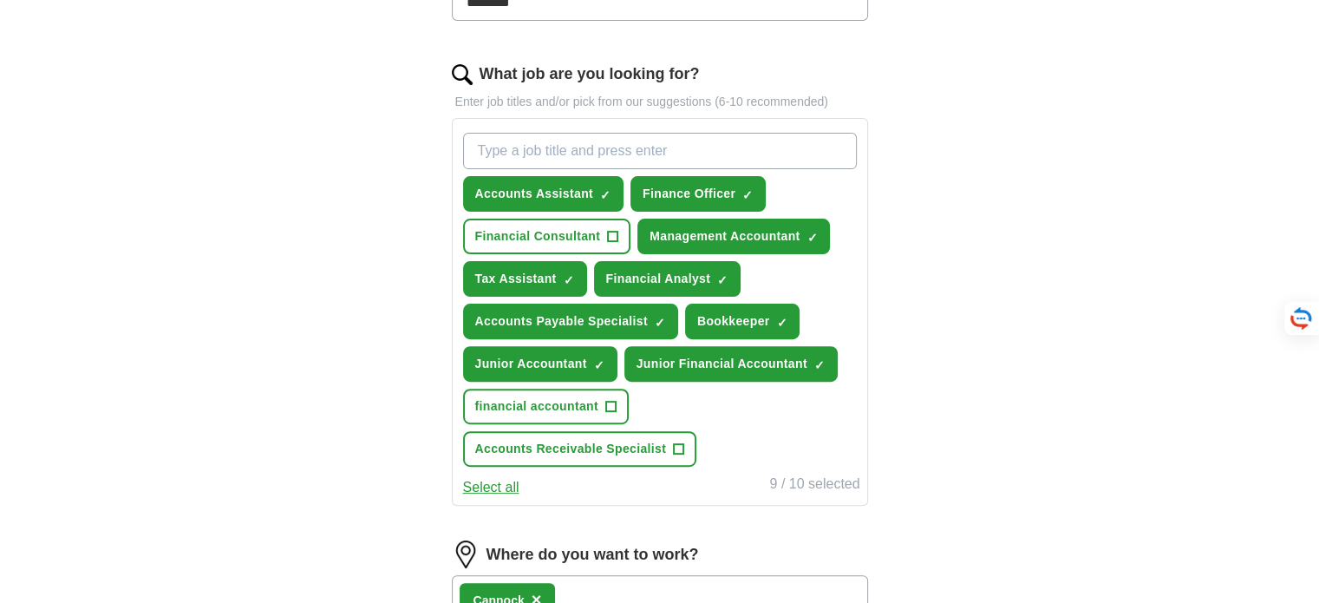
click at [676, 151] on input "What job are you looking for?" at bounding box center [660, 151] width 394 height 36
click at [669, 151] on input "What job are you looking for?" at bounding box center [660, 151] width 394 height 36
type input "Assistant Accountant"
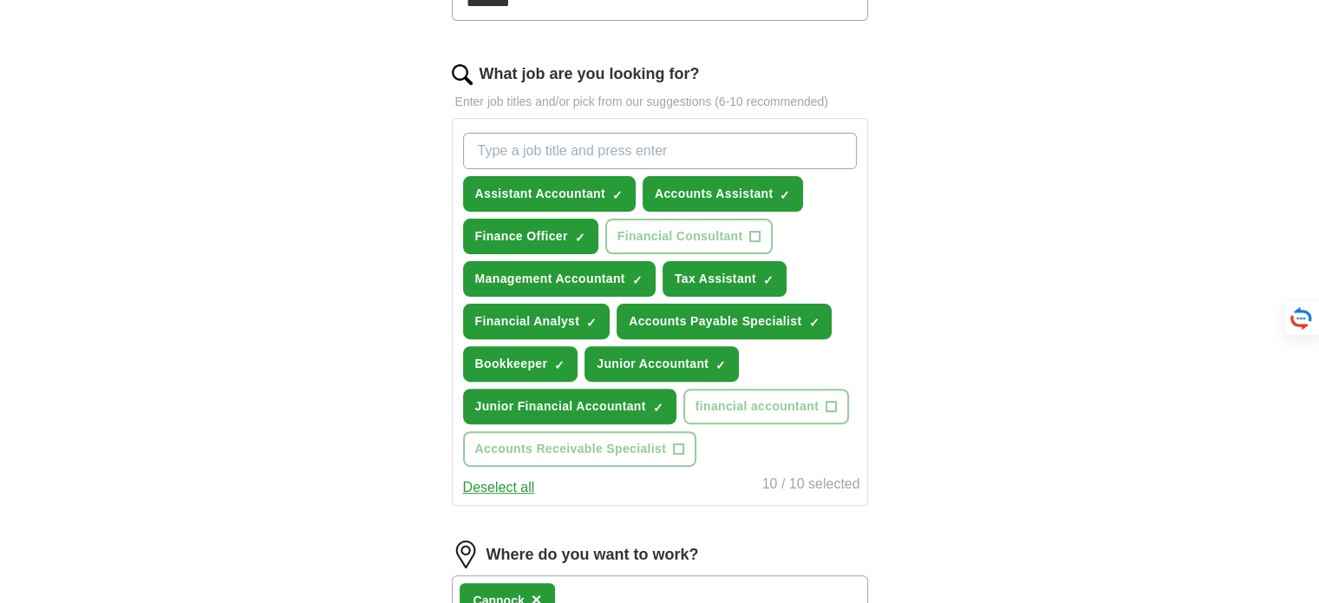
click at [535, 148] on input "What job are you looking for?" at bounding box center [660, 151] width 394 height 36
type input "Accounts Assistant"
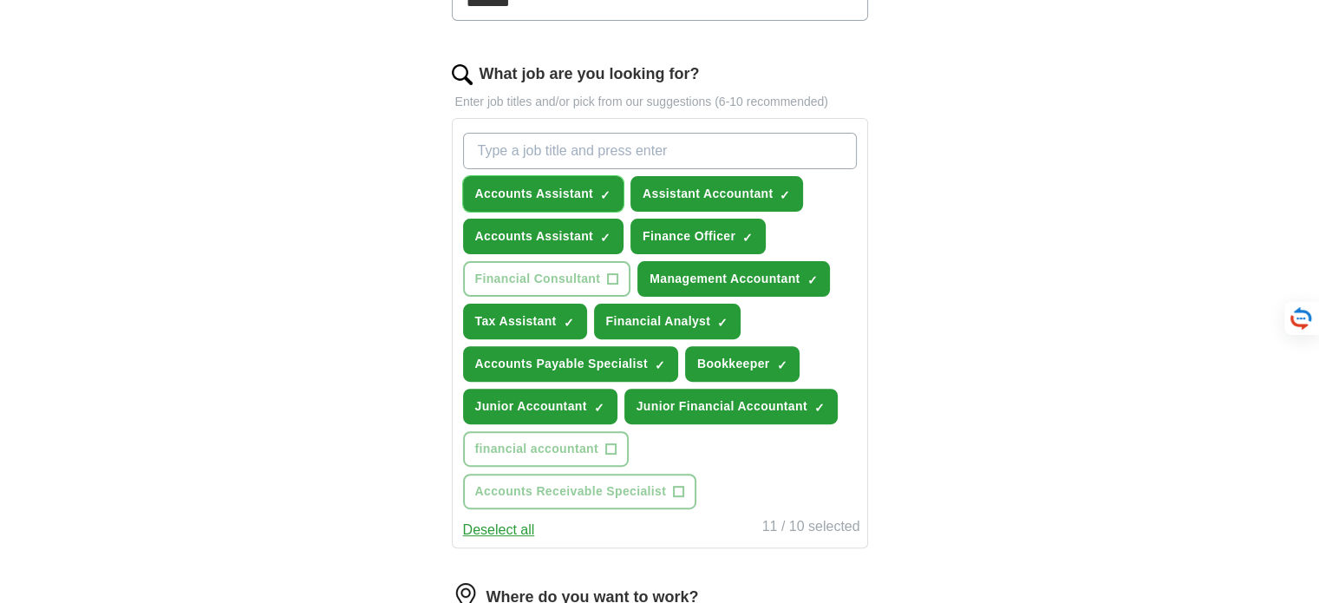
click at [0, 0] on span "×" at bounding box center [0, 0] width 0 height 0
click at [580, 159] on input "What job are you looking for?" at bounding box center [660, 151] width 394 height 36
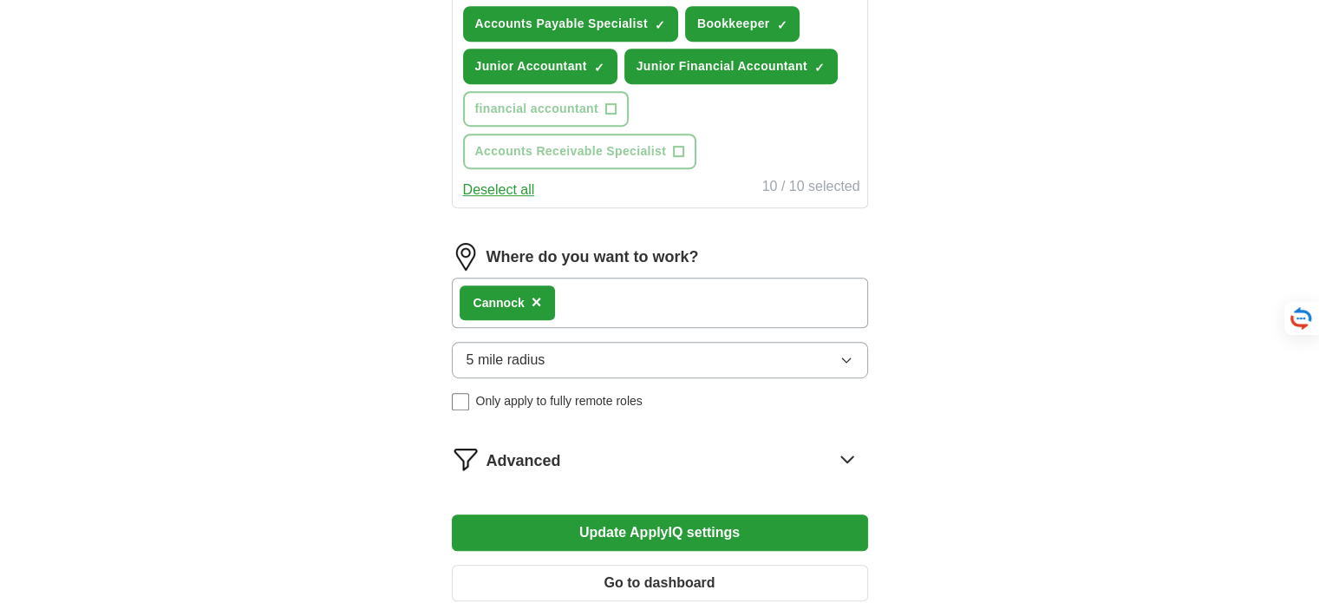
scroll to position [867, 0]
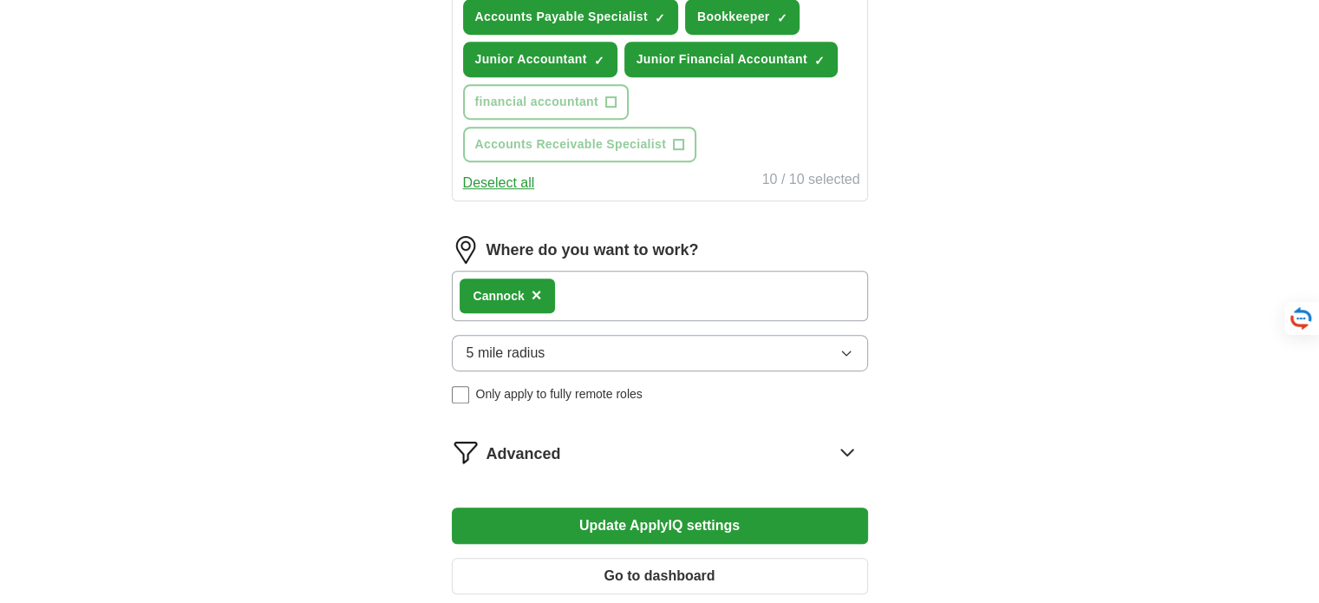
click at [694, 519] on button "Update ApplyIQ settings" at bounding box center [660, 525] width 416 height 36
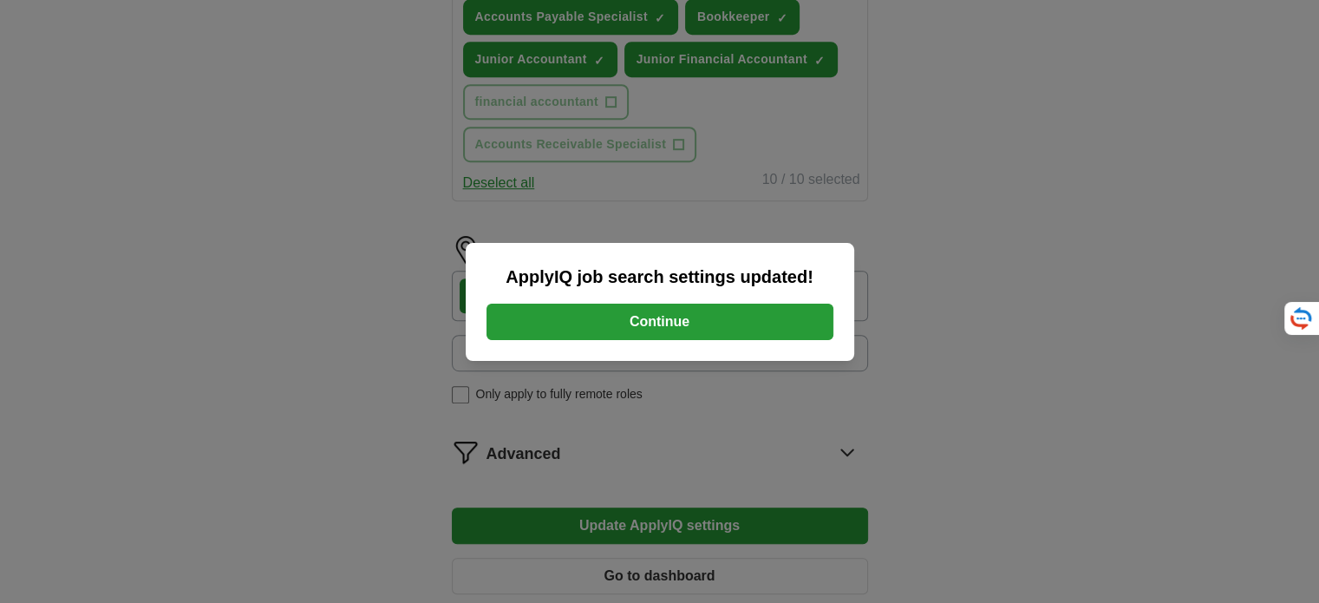
click at [725, 320] on button "Continue" at bounding box center [659, 322] width 347 height 36
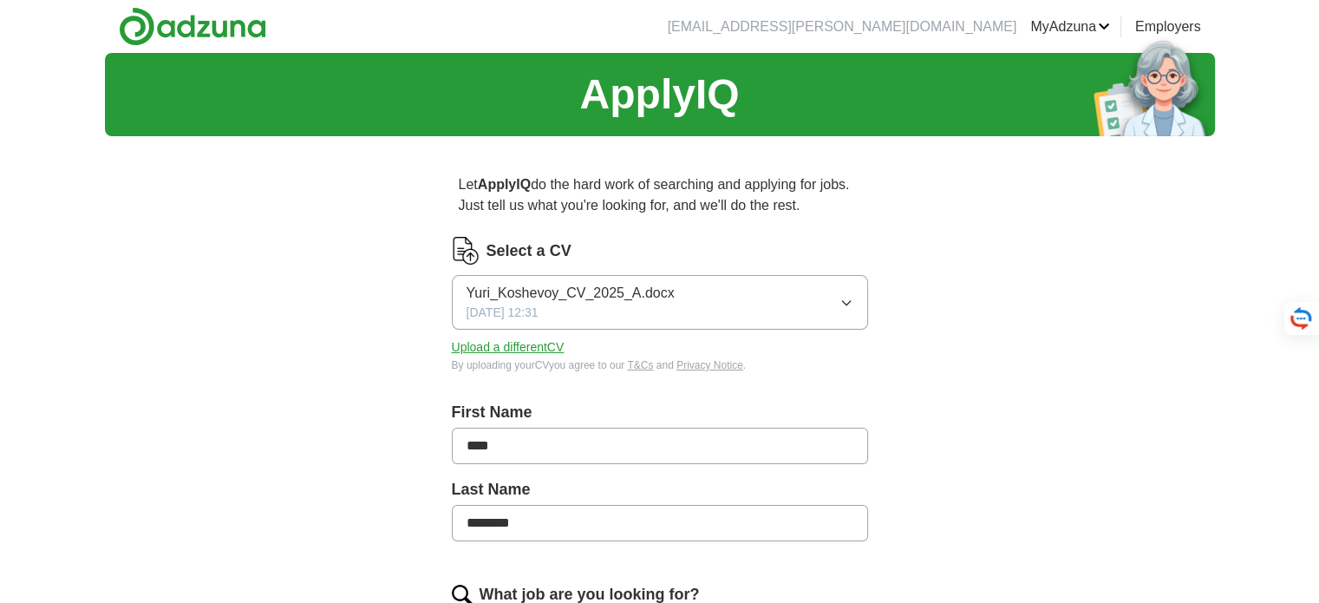
click at [849, 298] on icon "button" at bounding box center [846, 303] width 14 height 14
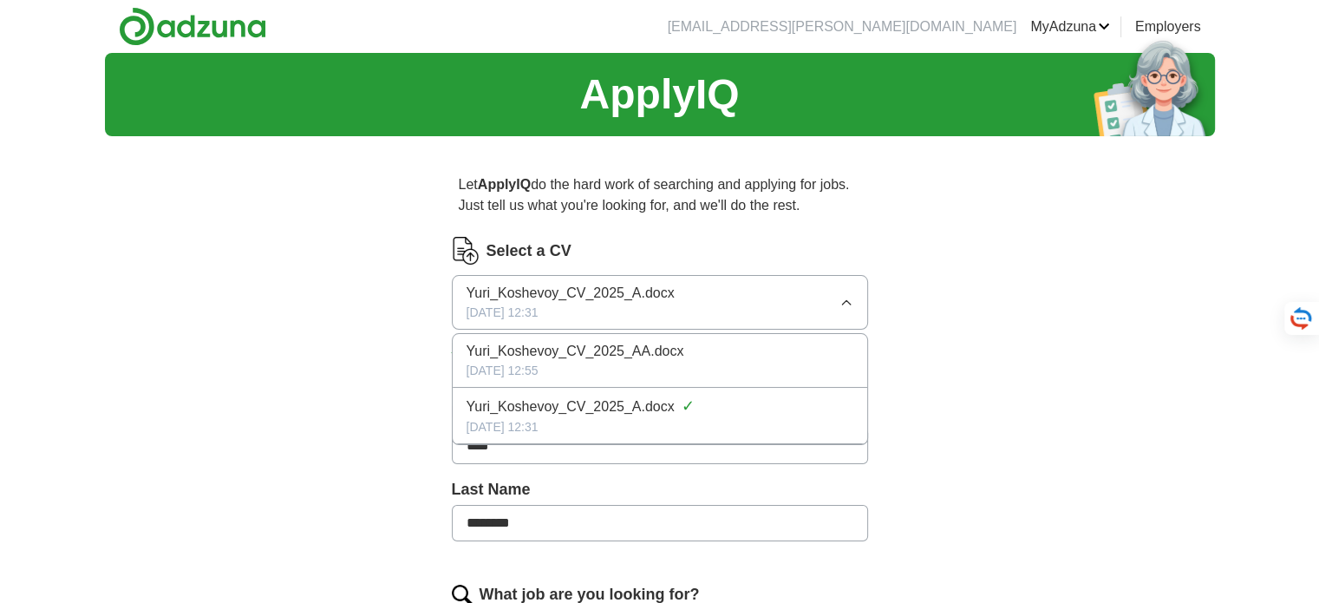
click at [733, 362] on div "29/09/2025, 12:55" at bounding box center [660, 371] width 387 height 18
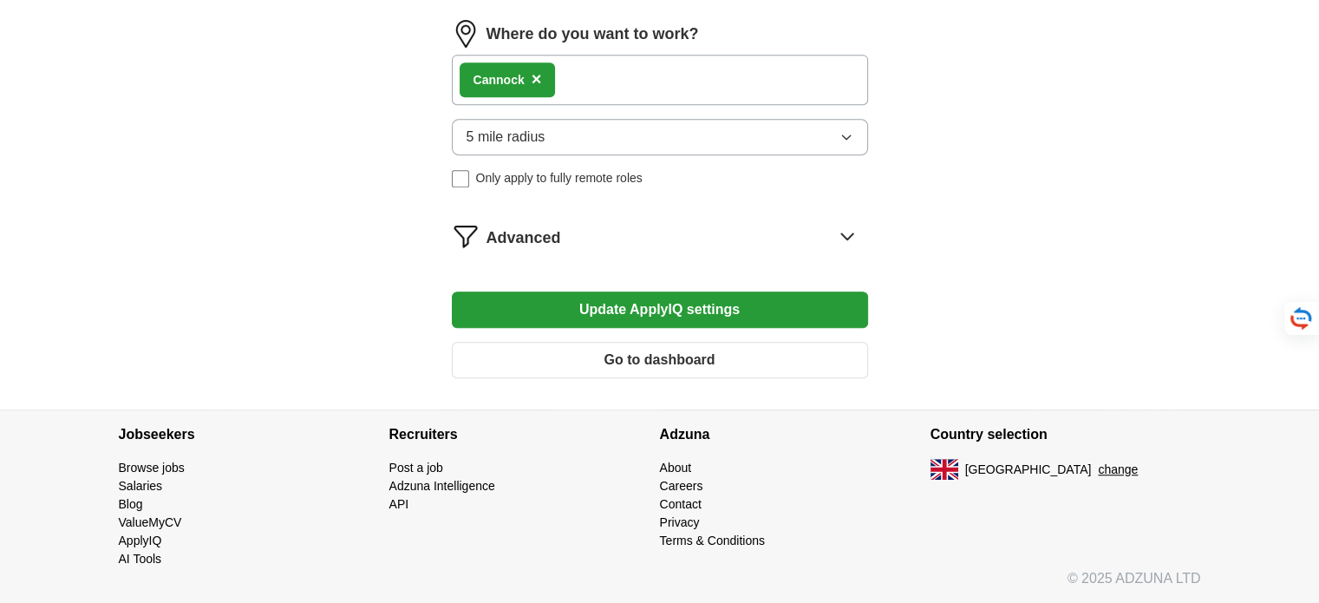
scroll to position [990, 0]
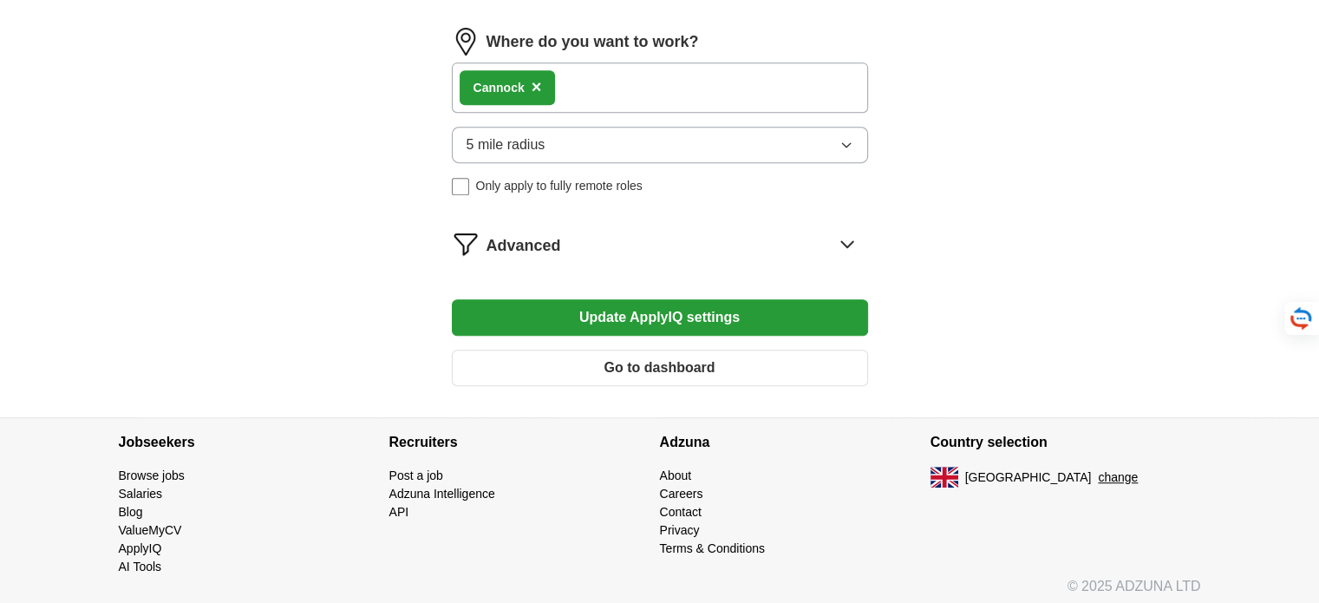
click at [702, 310] on button "Update ApplyIQ settings" at bounding box center [660, 317] width 416 height 36
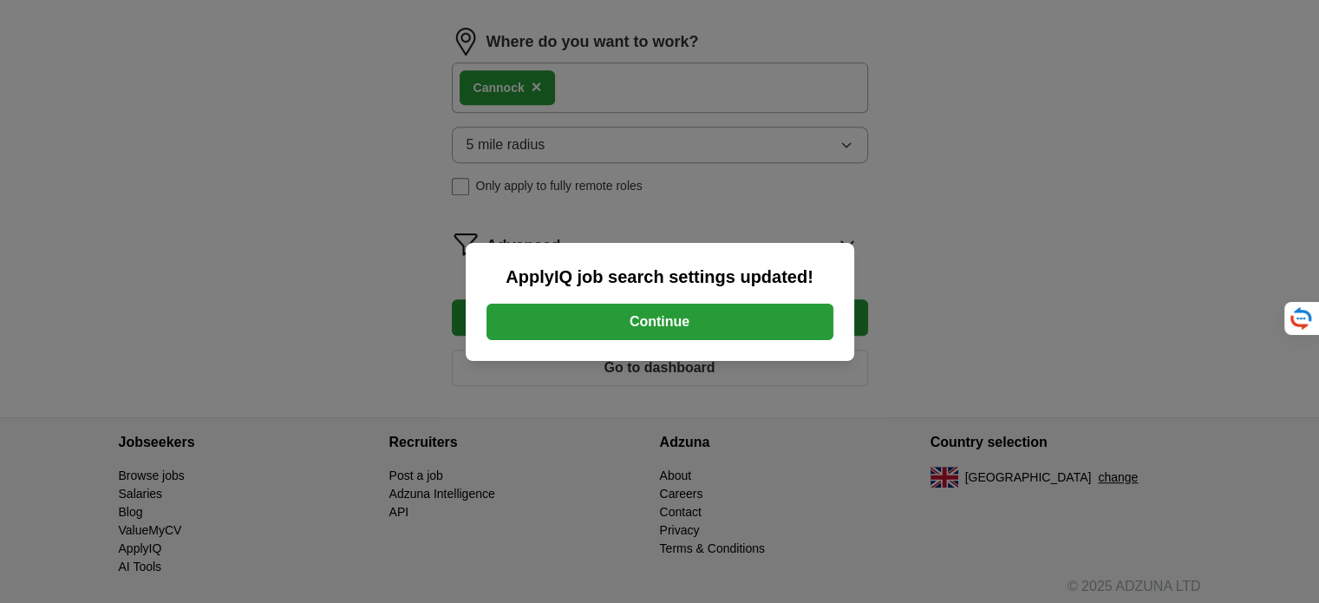
click at [702, 310] on button "Continue" at bounding box center [659, 322] width 347 height 36
